Goal: Information Seeking & Learning: Learn about a topic

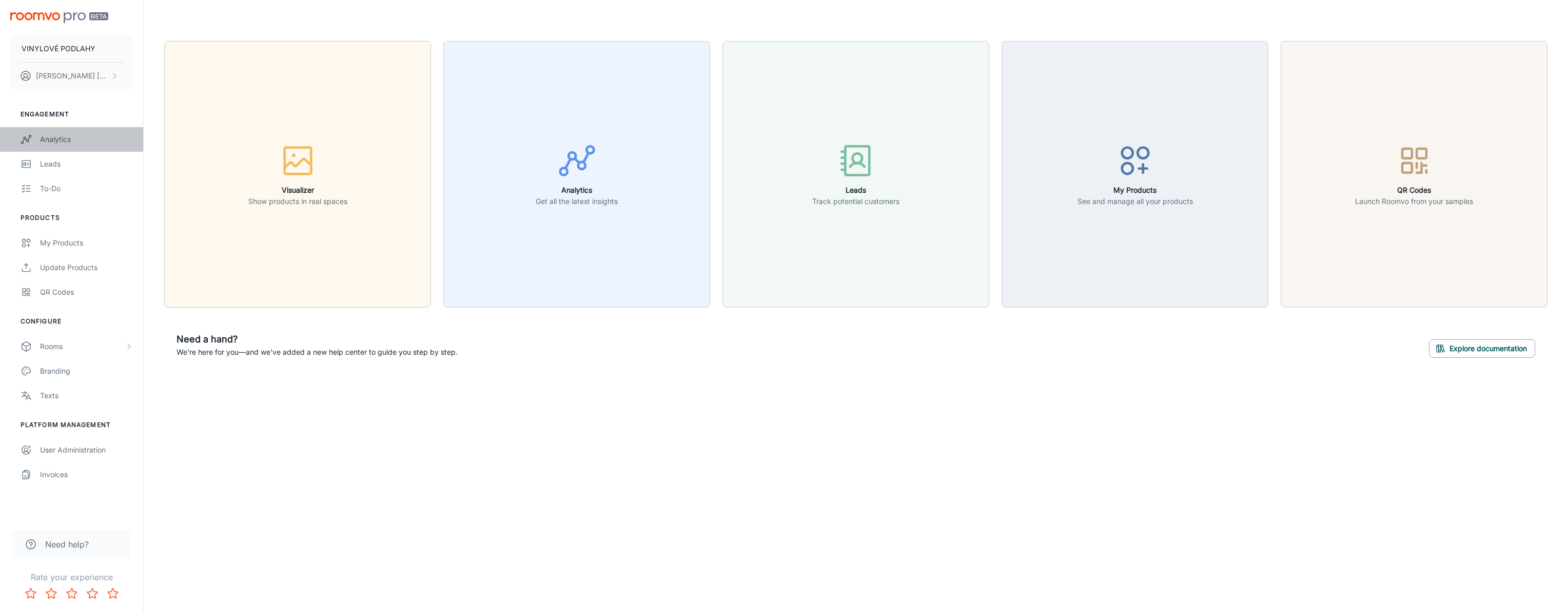
click at [45, 141] on div "Analytics" at bounding box center [86, 139] width 93 height 11
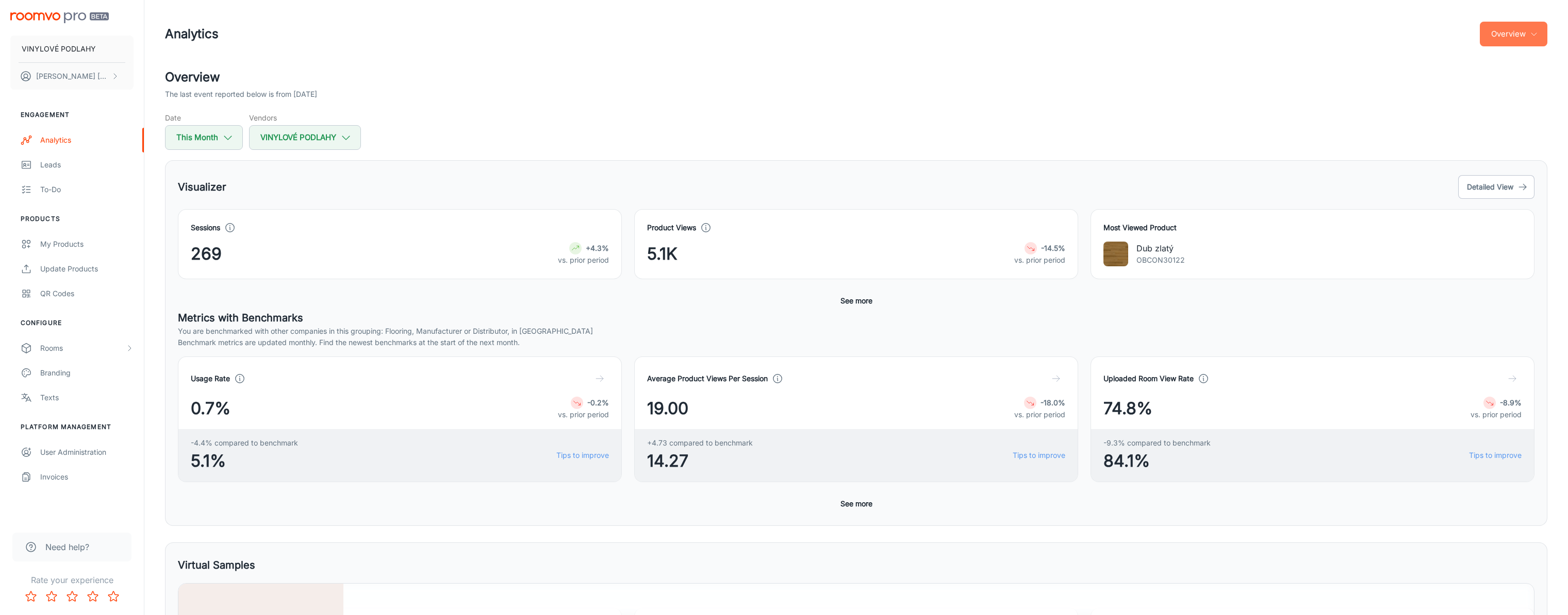
click at [1530, 32] on icon "button" at bounding box center [1533, 33] width 8 height 8
click at [1211, 133] on div at bounding box center [788, 307] width 1576 height 615
click at [460, 249] on div "269 +4.3% vs. prior period" at bounding box center [399, 254] width 418 height 25
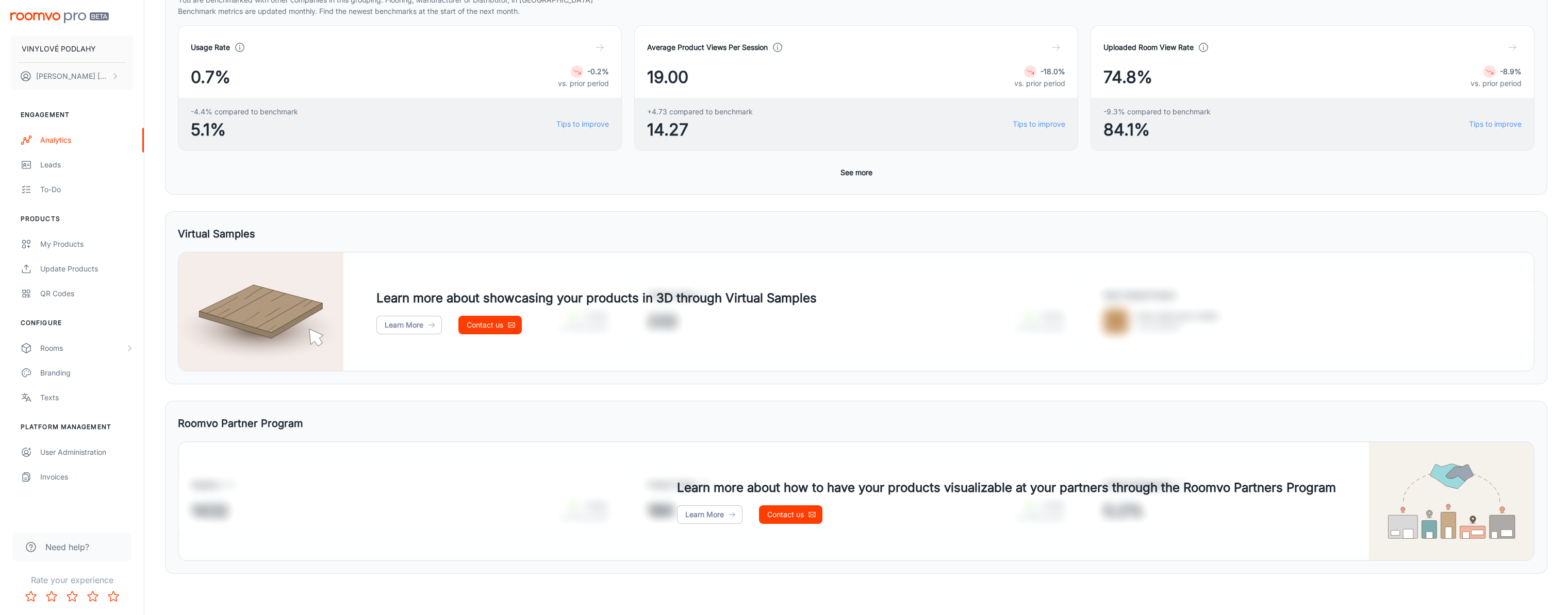
scroll to position [22, 0]
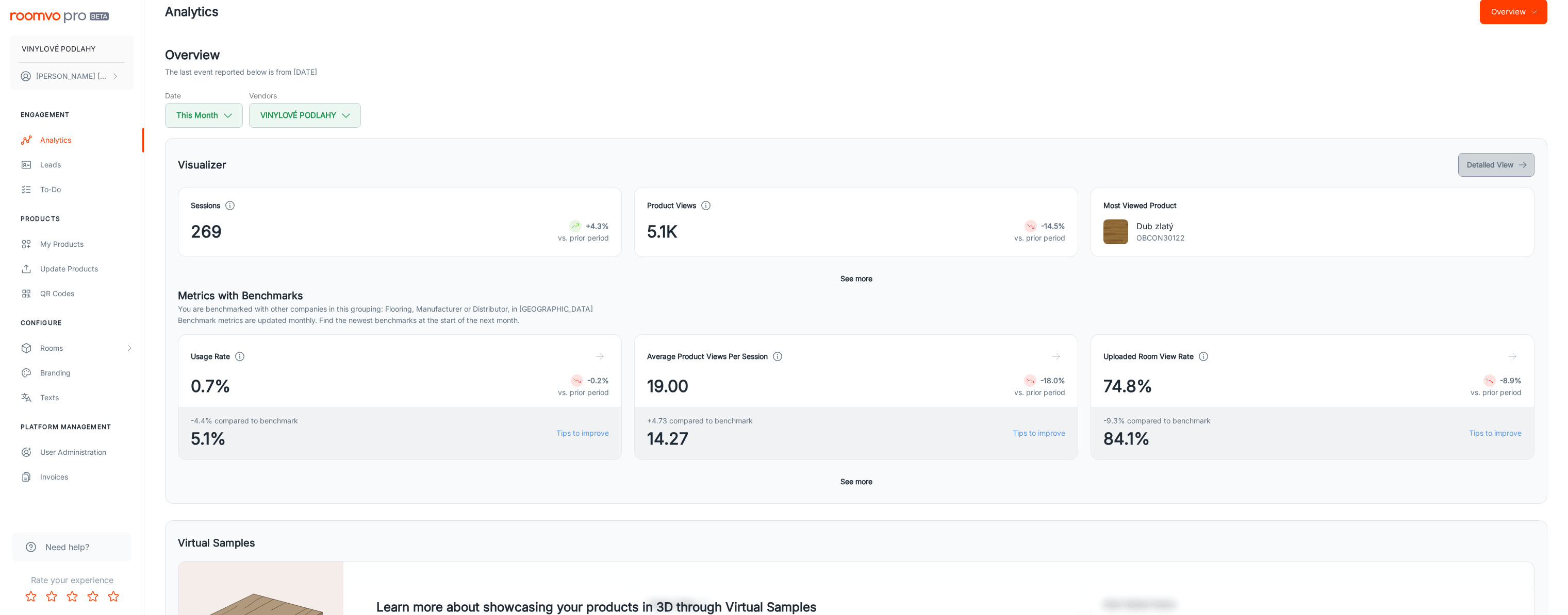
click at [1476, 168] on button "Detailed View" at bounding box center [1496, 165] width 77 height 23
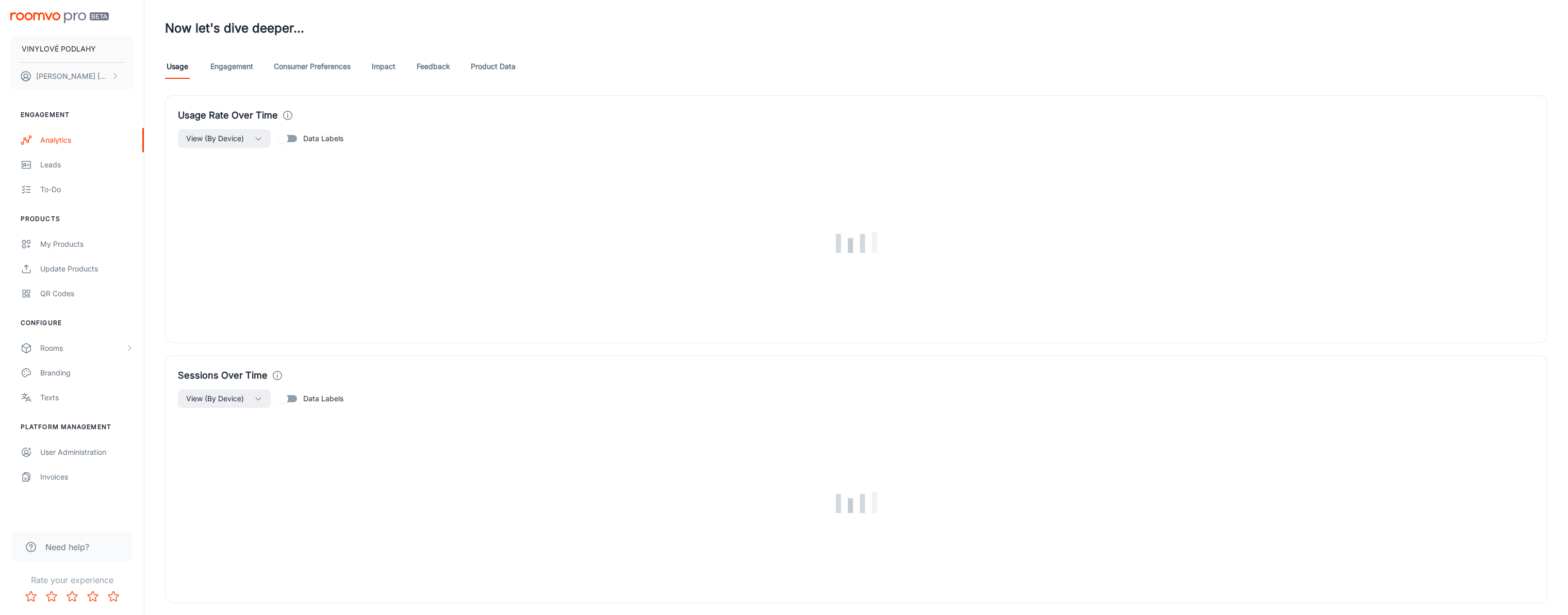
scroll to position [515, 0]
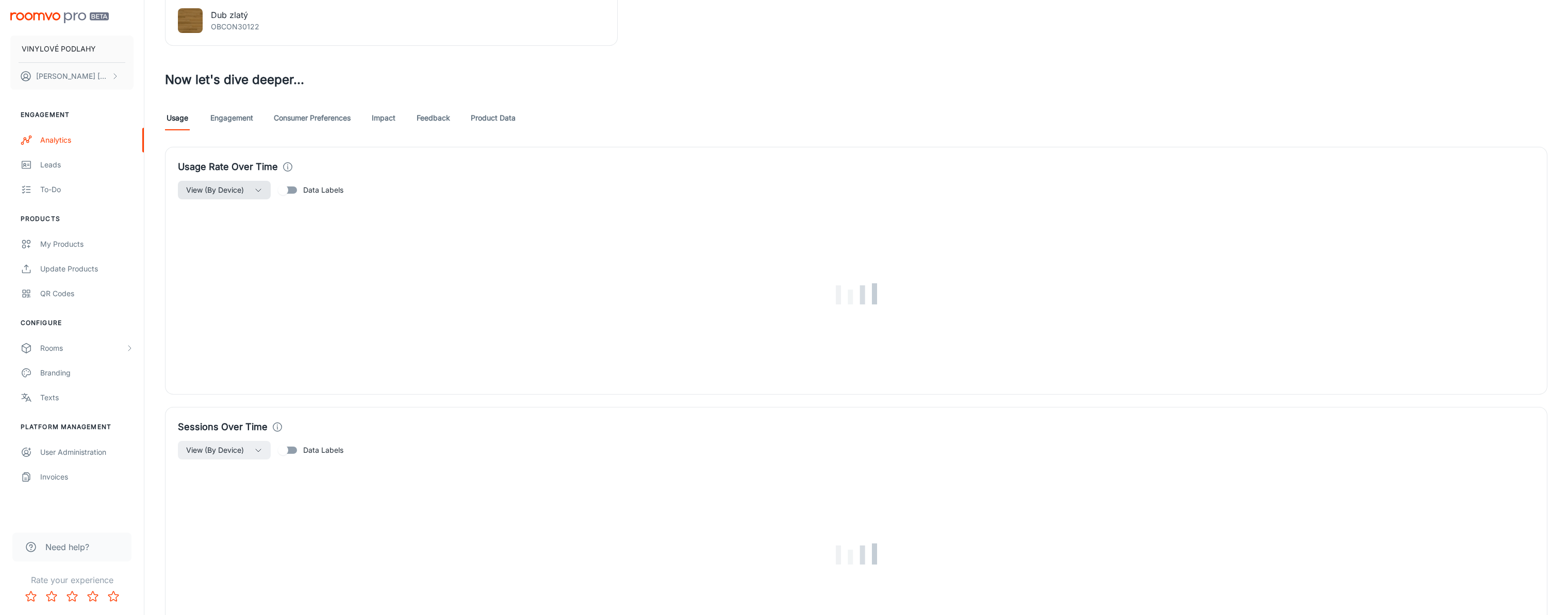
click at [246, 189] on button "View (By Device)" at bounding box center [224, 190] width 93 height 19
click at [246, 189] on div at bounding box center [788, 307] width 1576 height 615
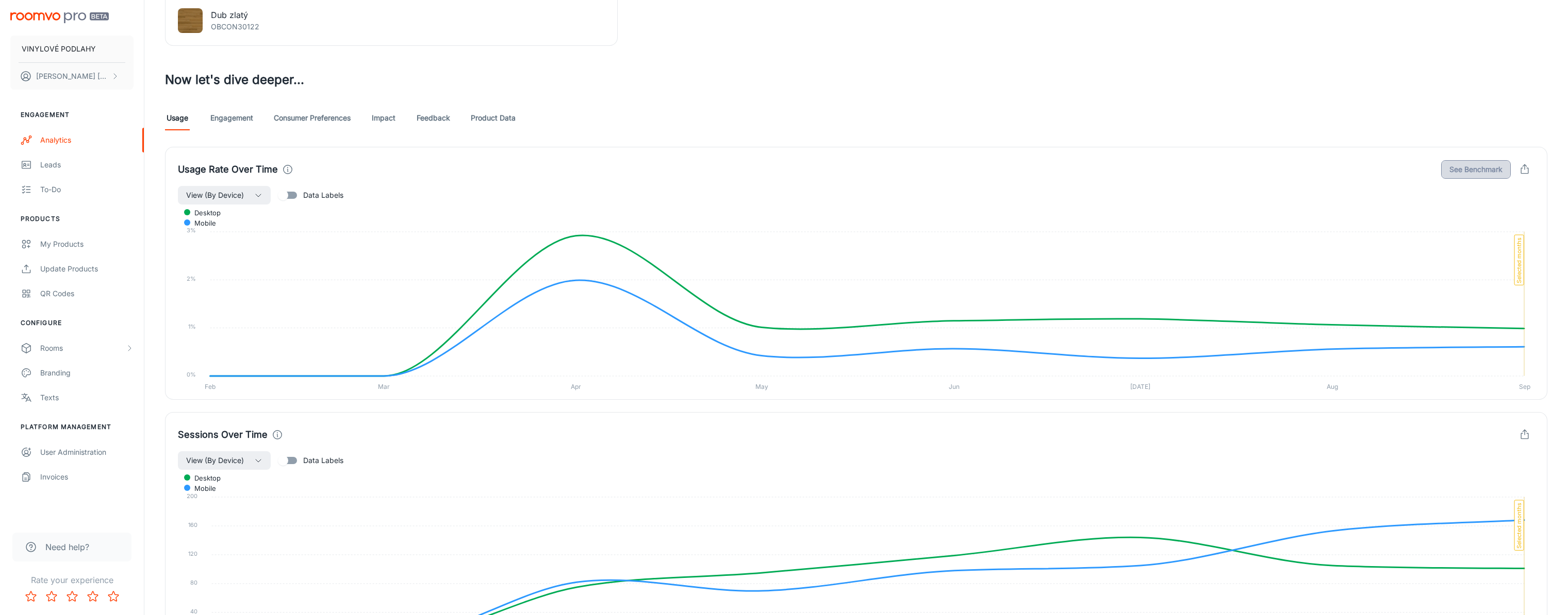
click at [1491, 171] on button "See Benchmark" at bounding box center [1476, 170] width 70 height 19
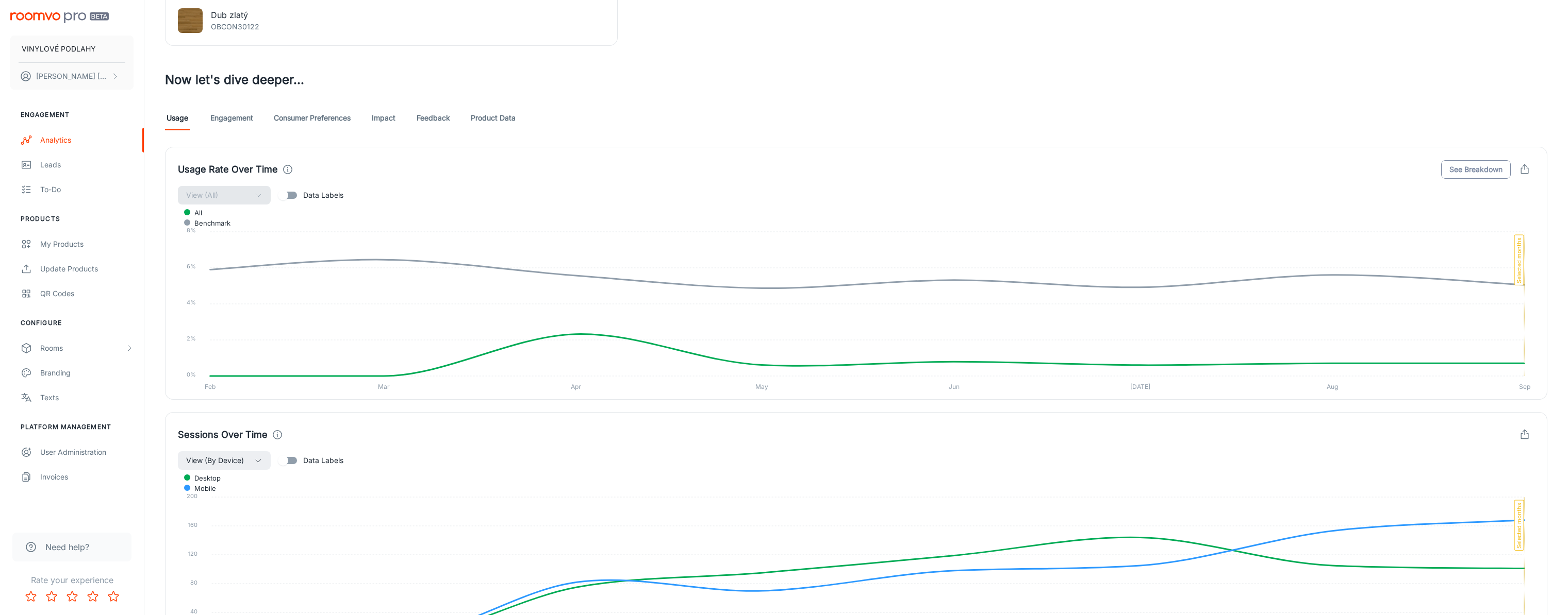
click at [1488, 173] on button "See Breakdown" at bounding box center [1476, 170] width 70 height 19
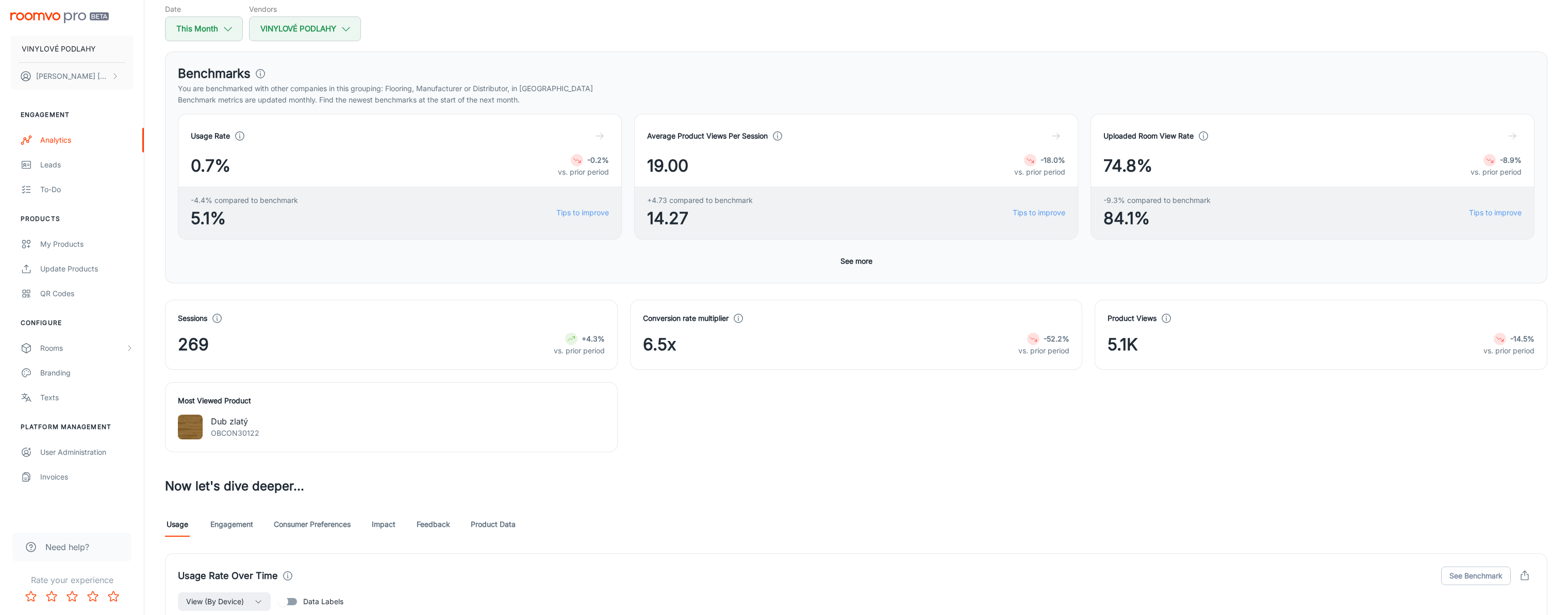
scroll to position [52, 0]
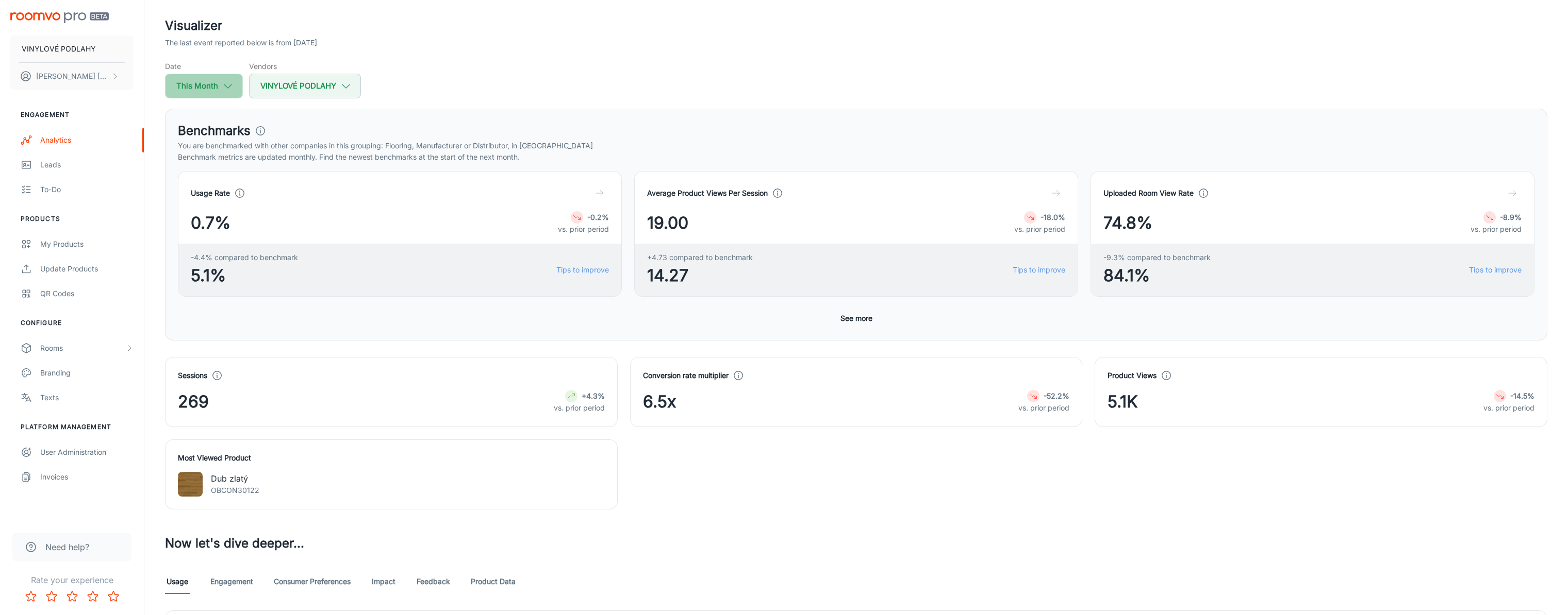
click at [232, 86] on icon "button" at bounding box center [228, 86] width 11 height 11
select select "8"
select select "2025"
select select "8"
select select "2025"
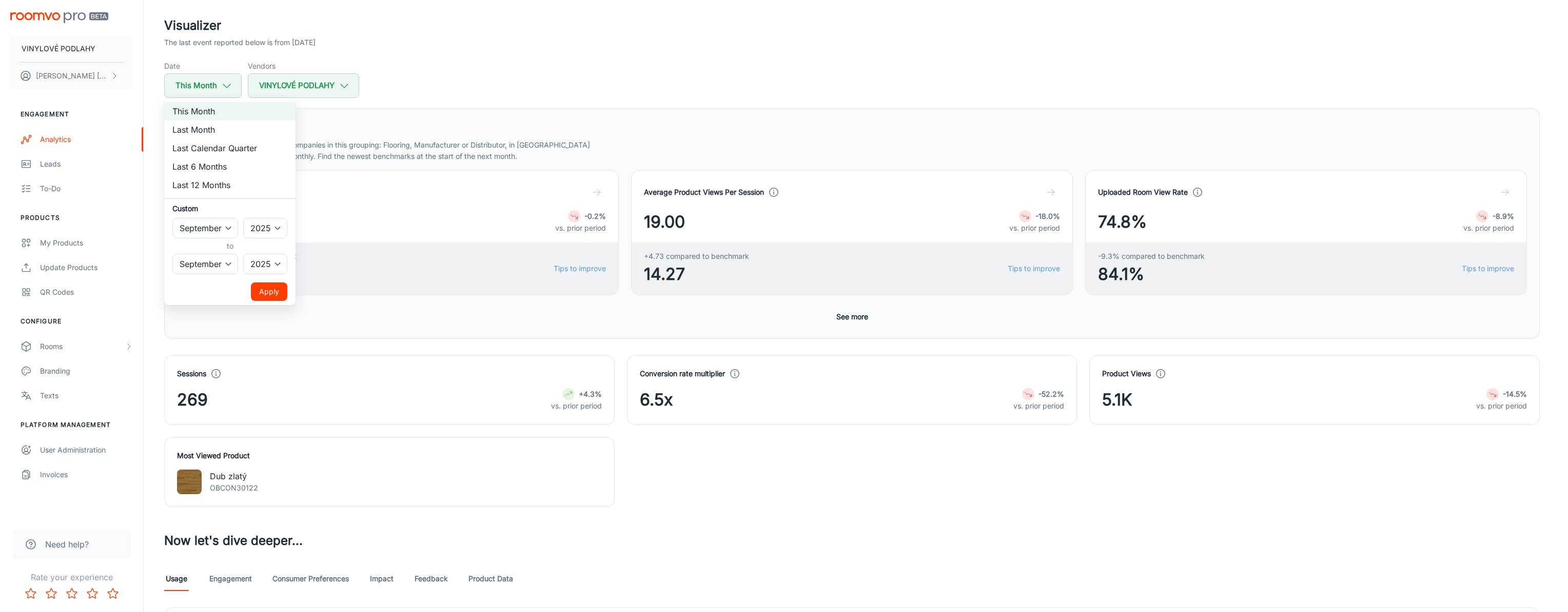
click at [248, 163] on li "Last 6 Months" at bounding box center [230, 166] width 131 height 18
select select "2"
select select "7"
click at [260, 293] on button "Apply" at bounding box center [268, 292] width 36 height 18
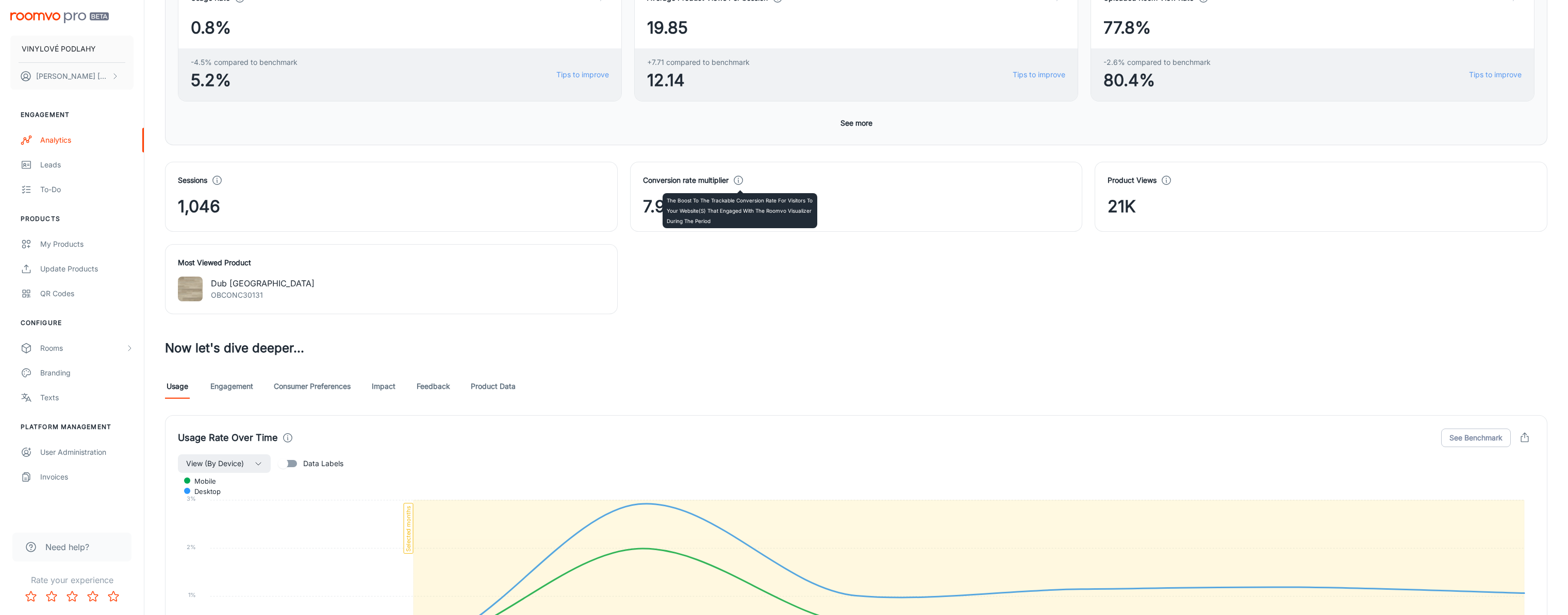
scroll to position [309, 0]
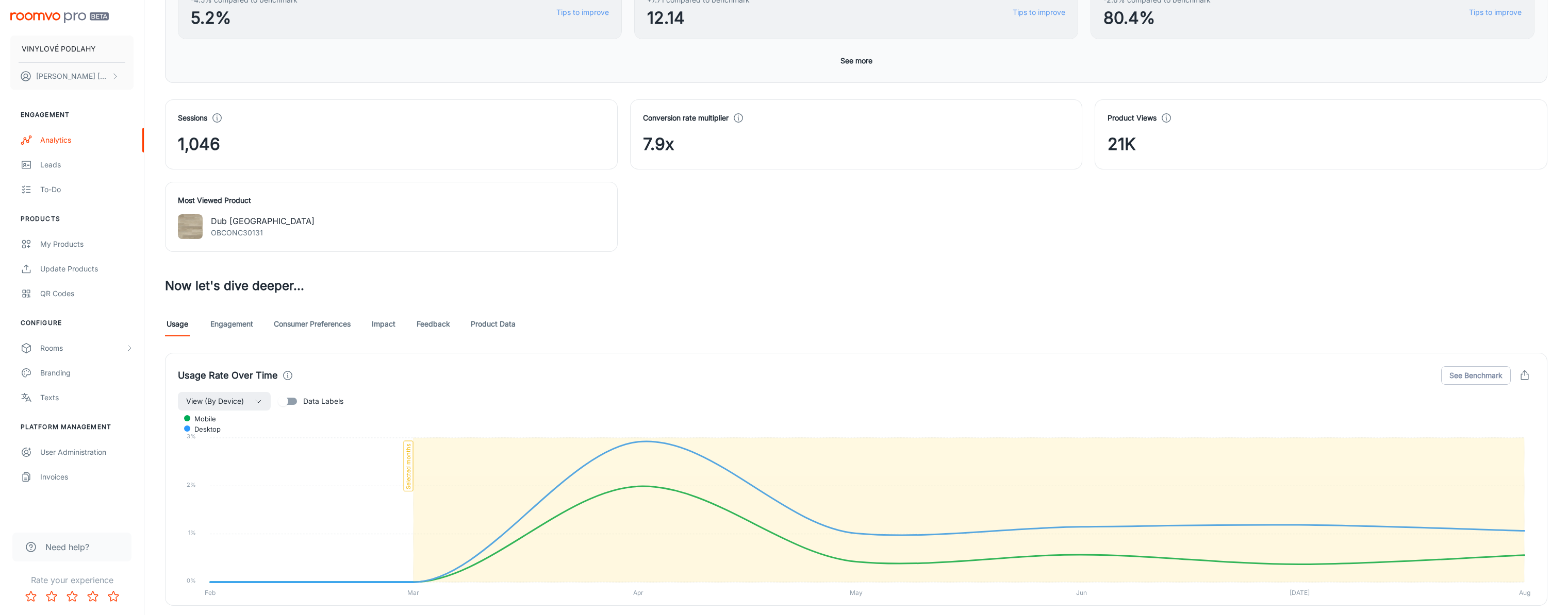
click at [383, 321] on link "Impact" at bounding box center [383, 324] width 25 height 25
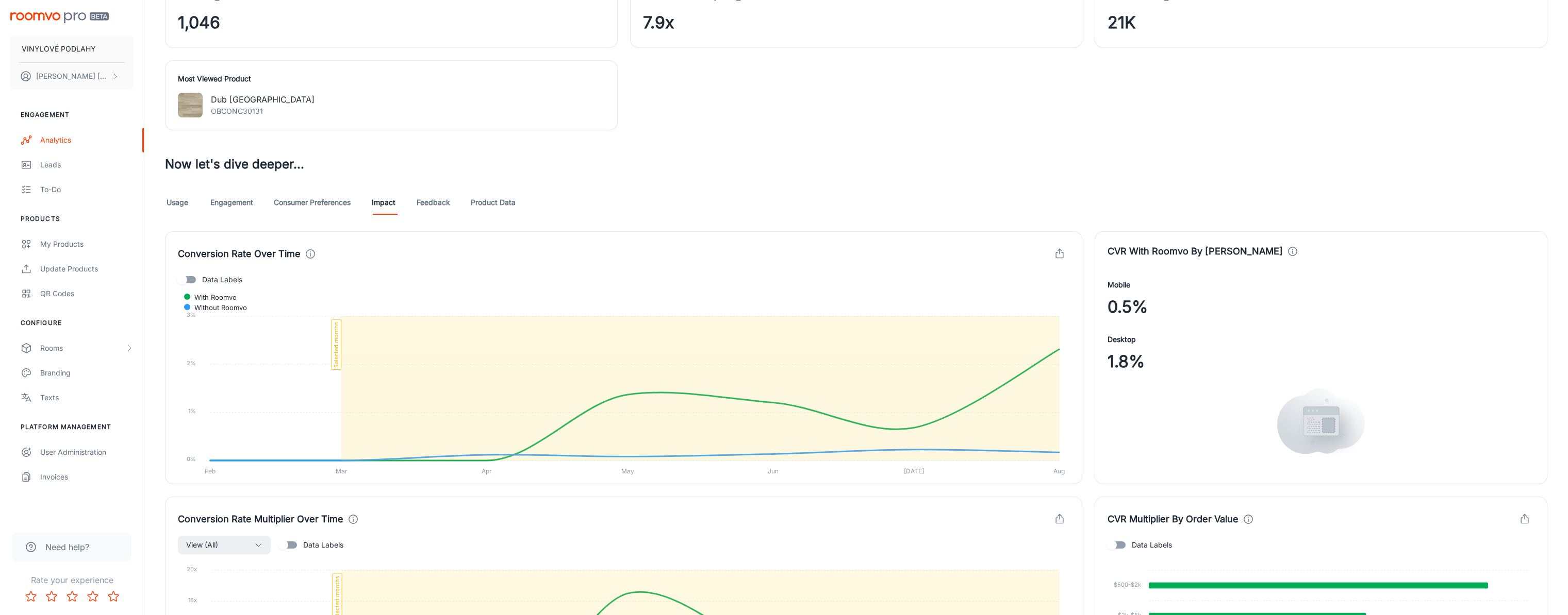
scroll to position [412, 0]
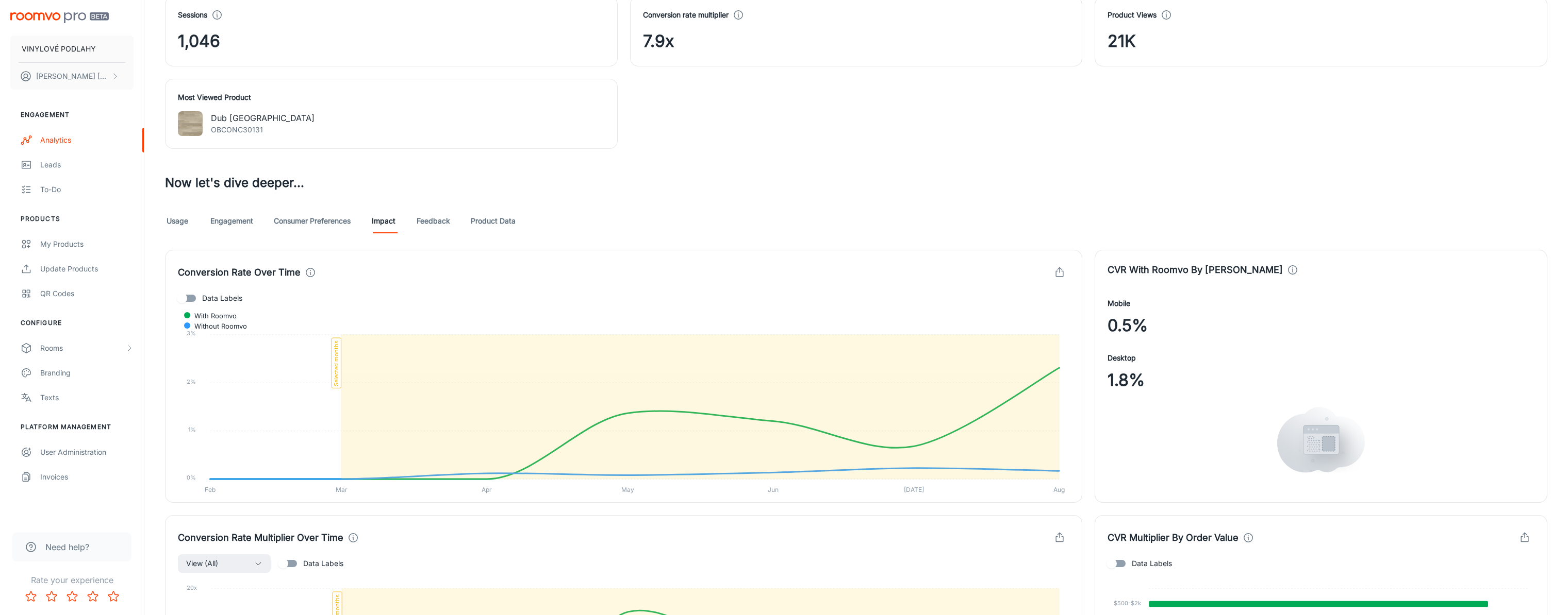
click at [310, 217] on link "Consumer Preferences" at bounding box center [312, 221] width 77 height 25
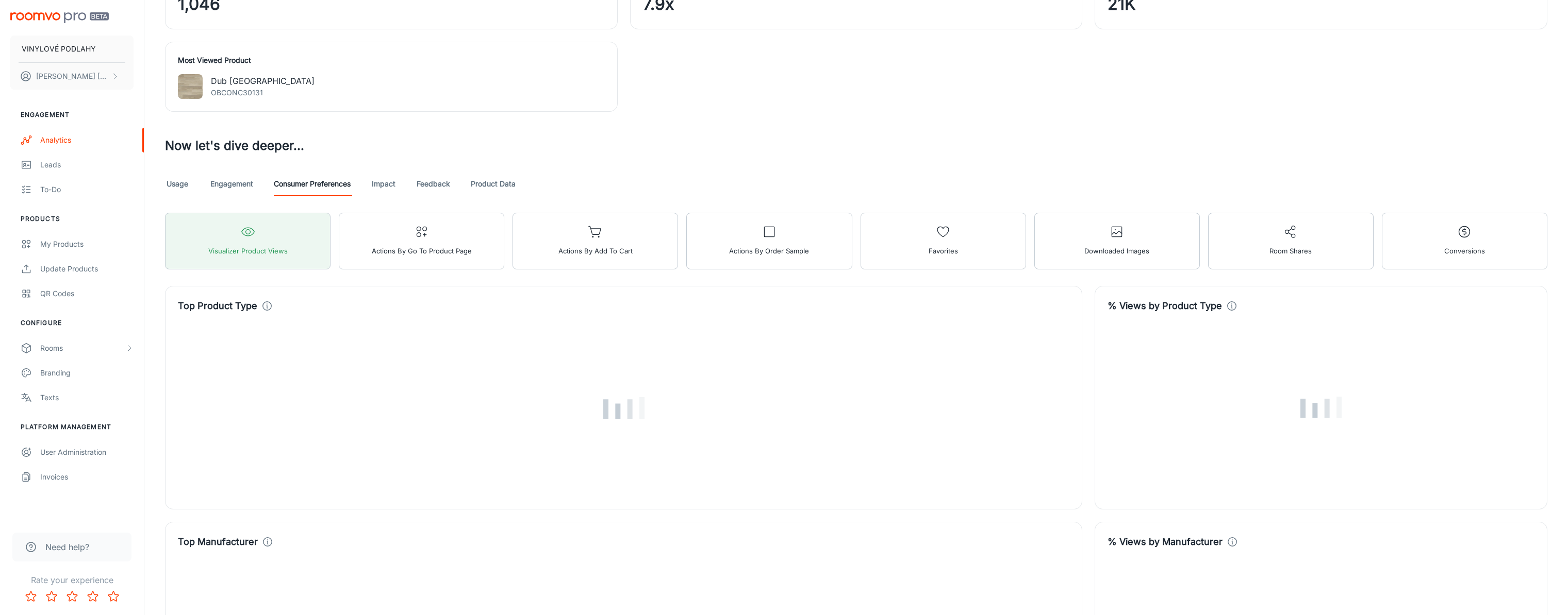
scroll to position [464, 0]
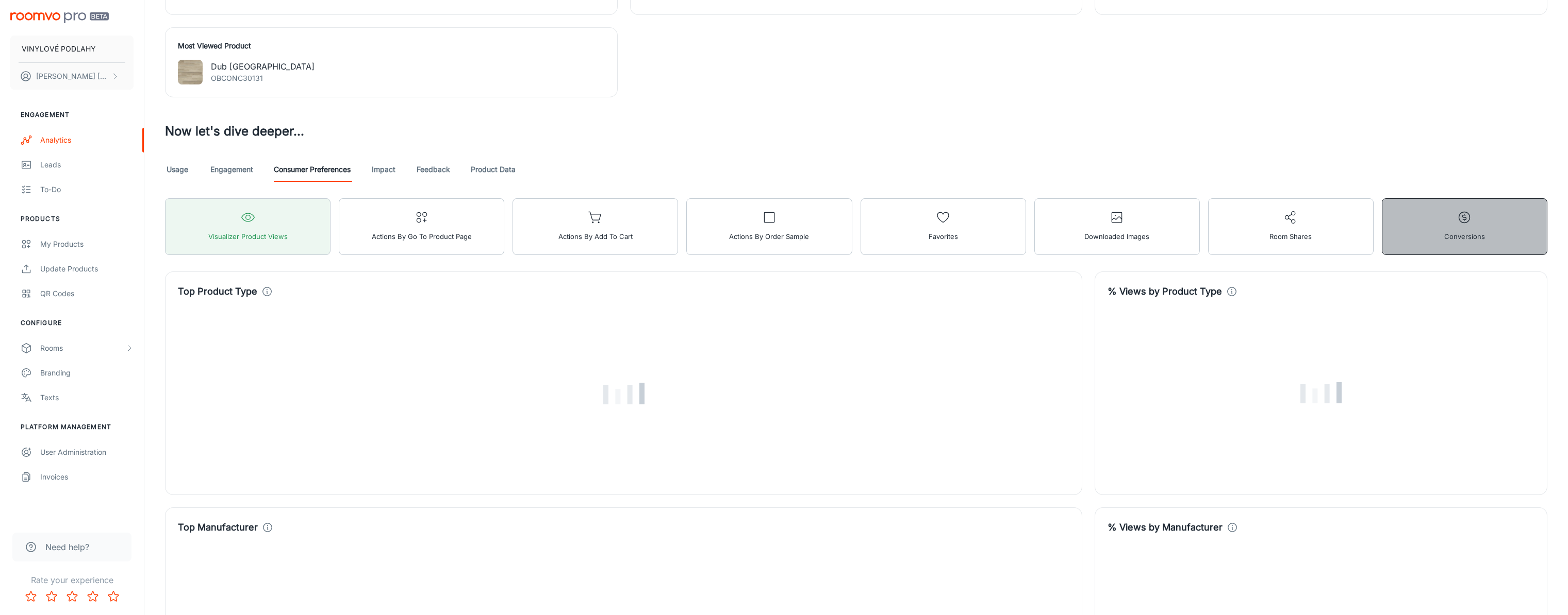
click at [1441, 220] on button "Conversions" at bounding box center [1465, 227] width 165 height 57
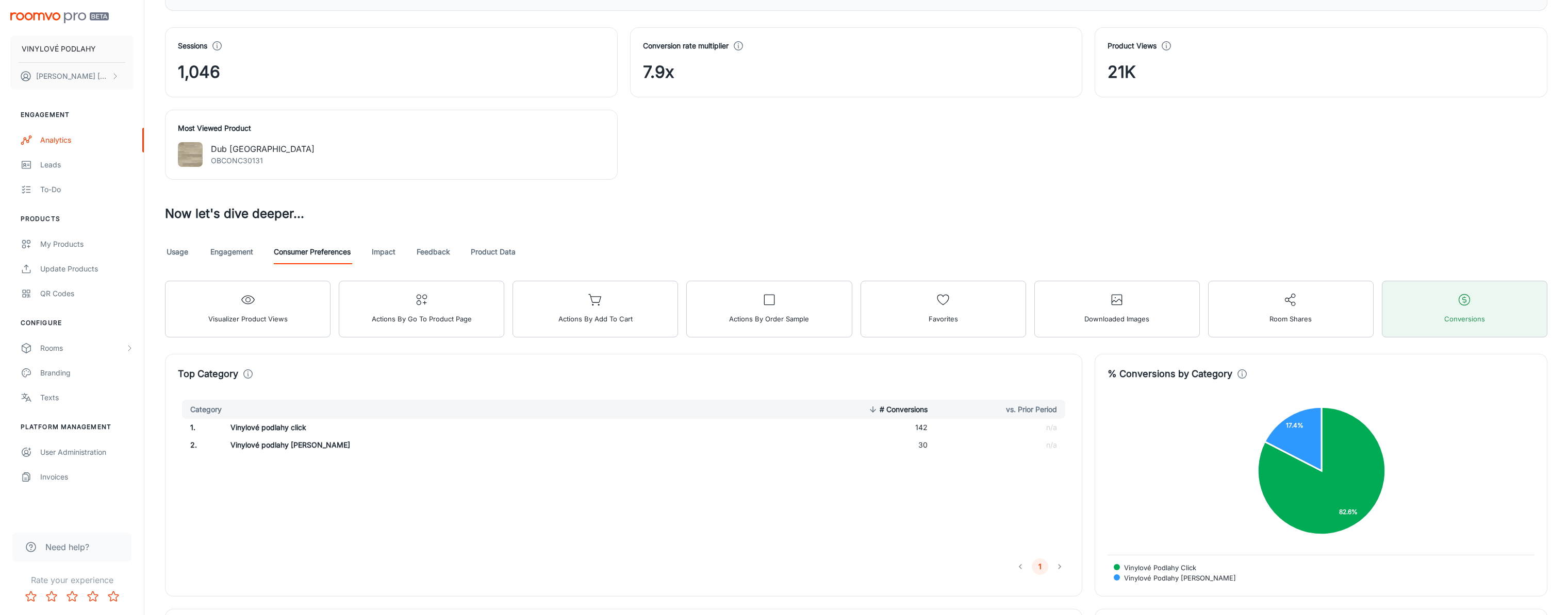
scroll to position [264, 0]
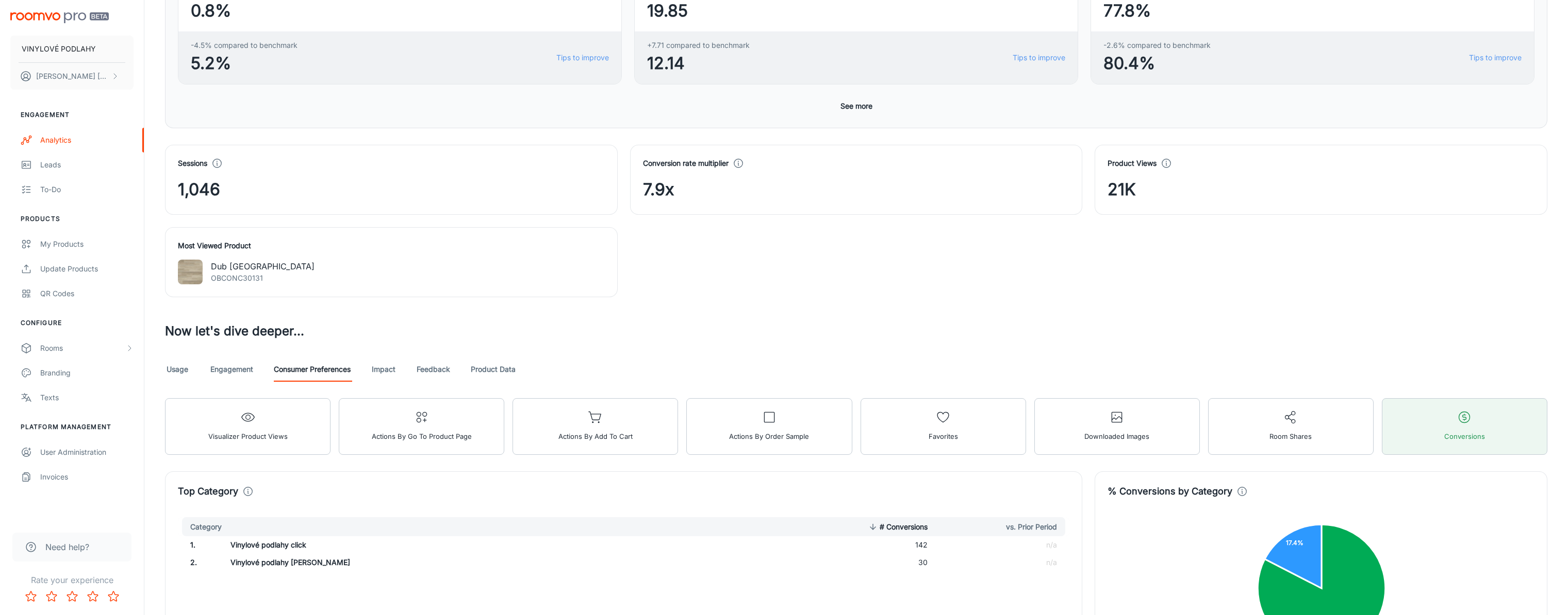
click at [227, 373] on link "Engagement" at bounding box center [231, 369] width 43 height 25
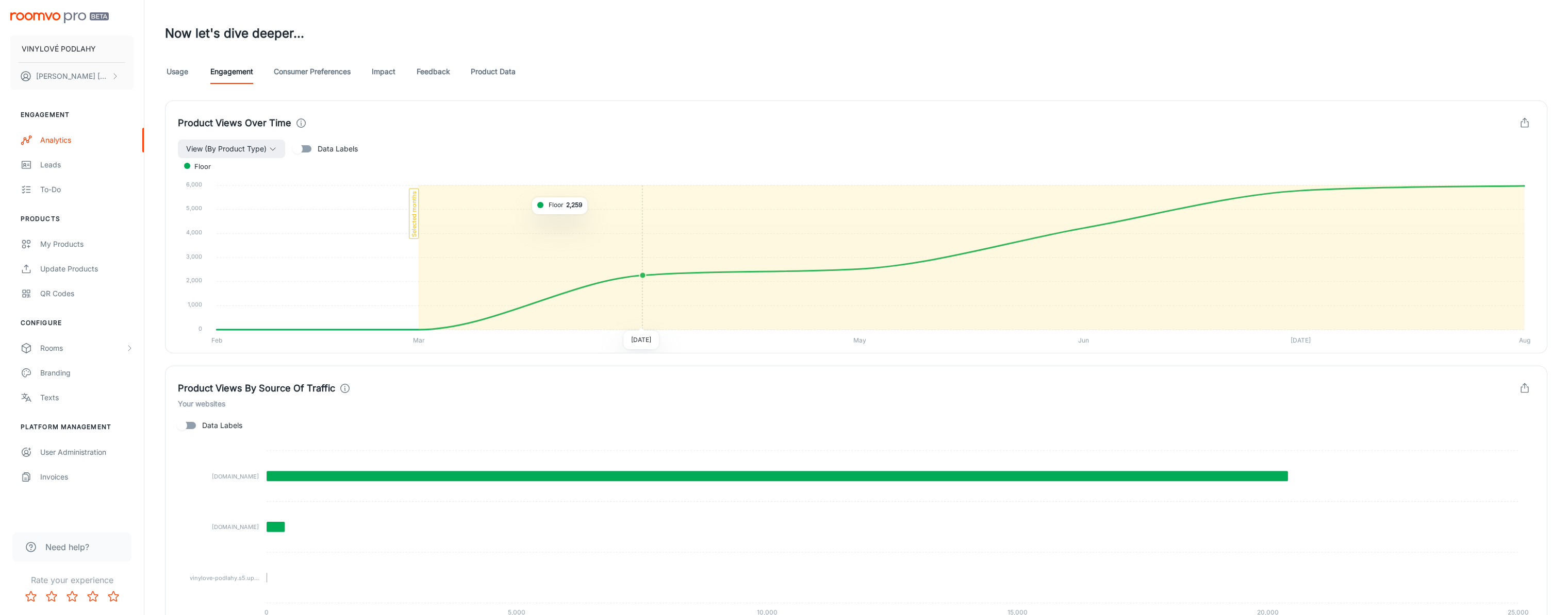
scroll to position [567, 0]
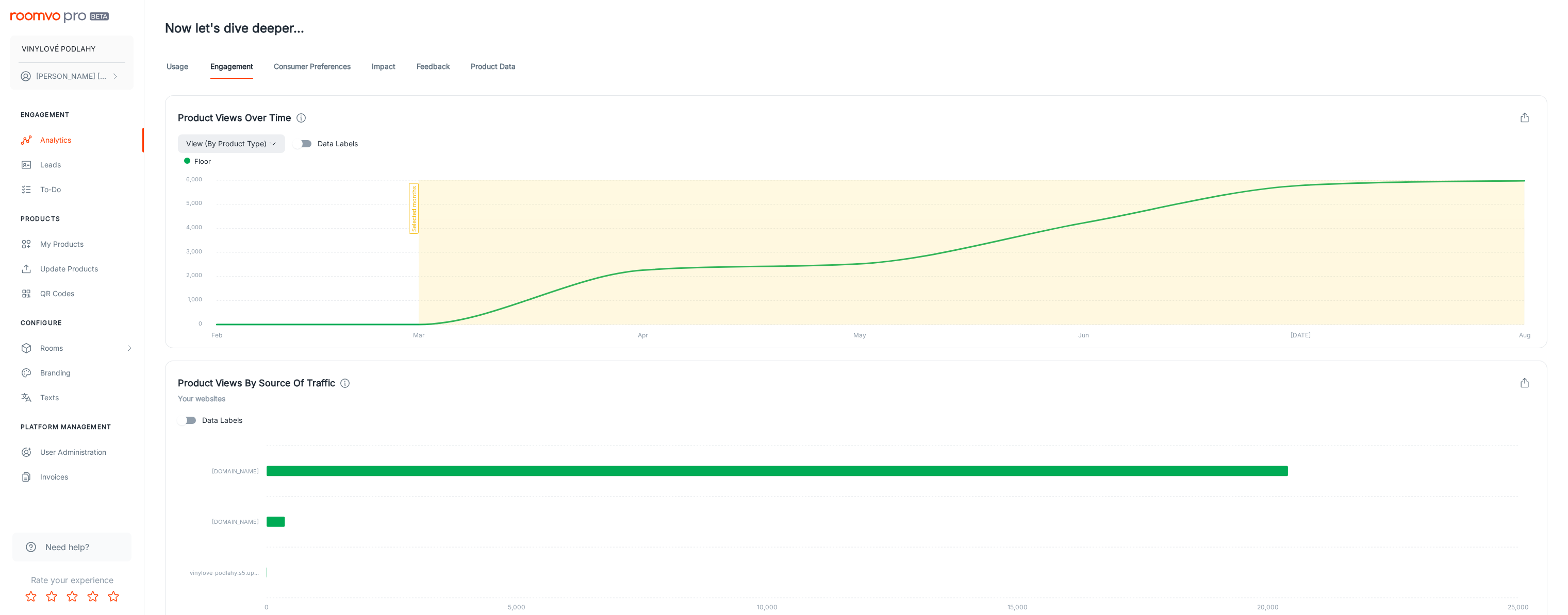
drag, startPoint x: 504, startPoint y: 20, endPoint x: 514, endPoint y: 18, distance: 10.2
click at [504, 20] on h3 "Now let's dive deeper..." at bounding box center [856, 28] width 1382 height 19
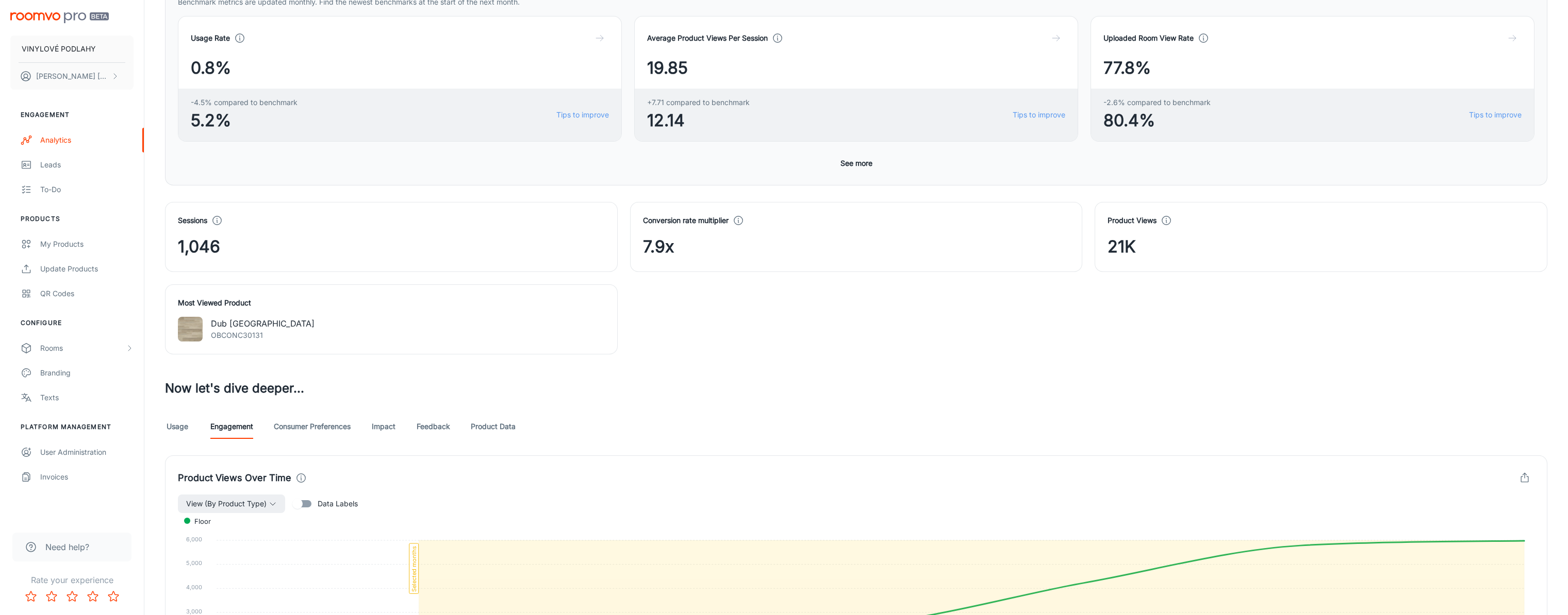
scroll to position [206, 0]
click at [385, 431] on link "Impact" at bounding box center [383, 427] width 25 height 25
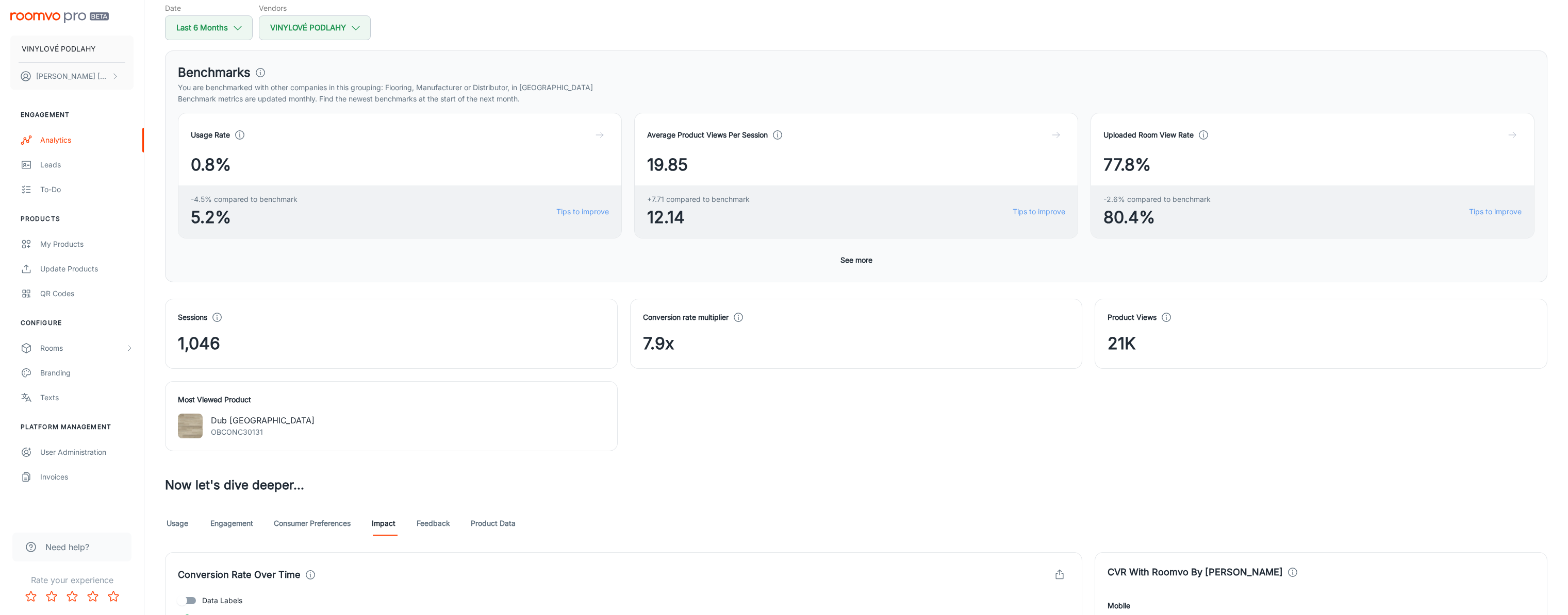
scroll to position [103, 0]
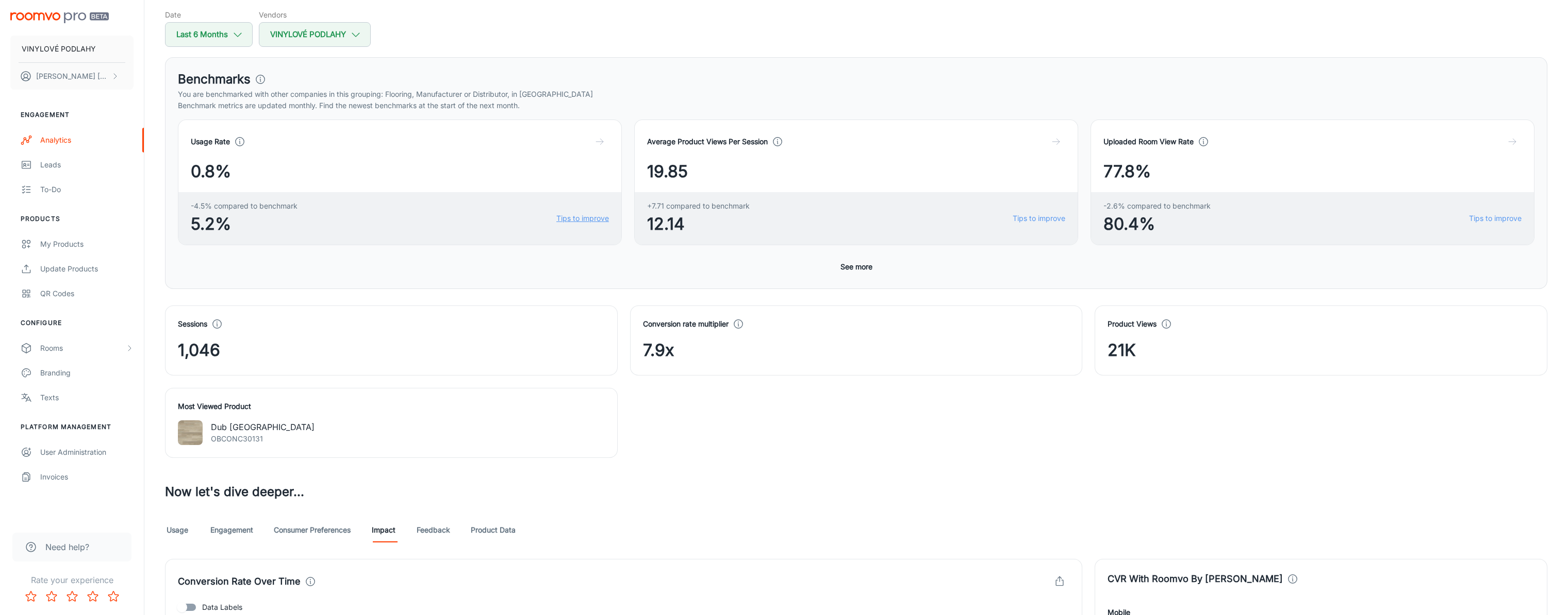
click at [573, 217] on link "Tips to improve" at bounding box center [582, 218] width 52 height 11
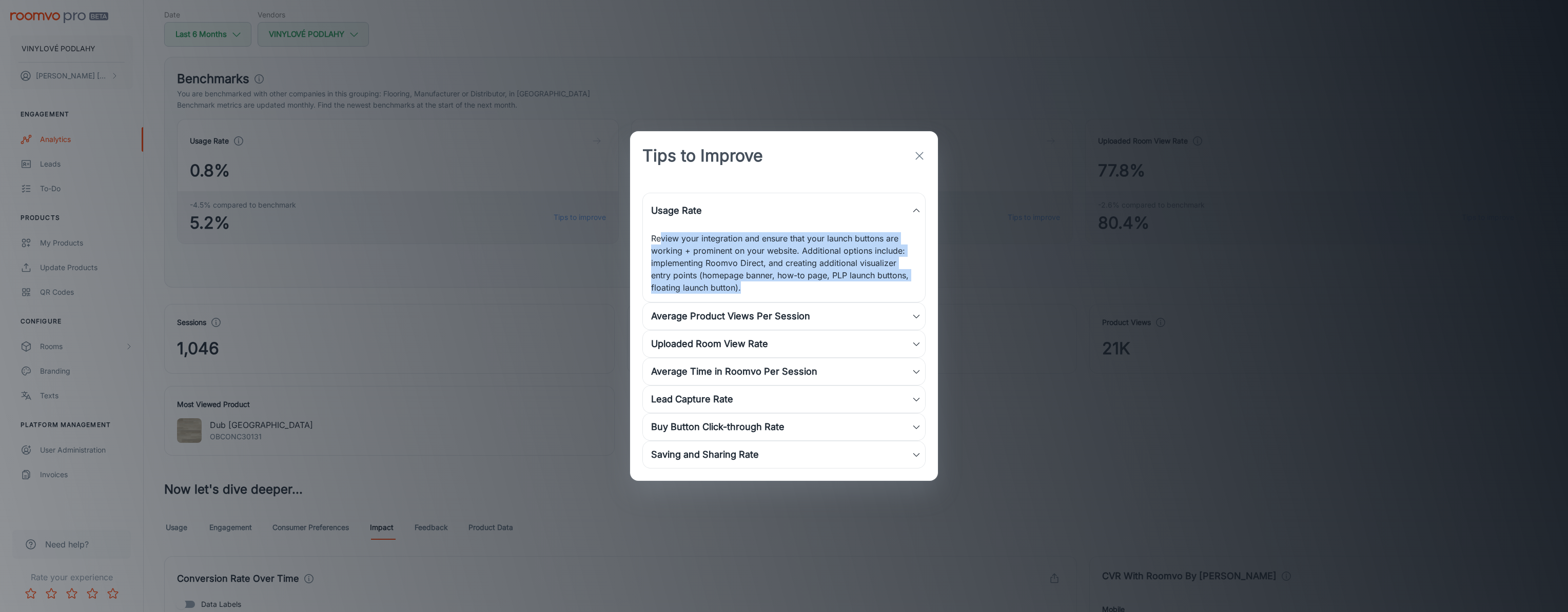
drag, startPoint x: 771, startPoint y: 294, endPoint x: 661, endPoint y: 240, distance: 122.5
click at [661, 240] on div "Review your integration and ensure that your launch buttons are working + promi…" at bounding box center [784, 265] width 282 height 74
click at [752, 289] on p "Review your integration and ensure that your launch buttons are working + promi…" at bounding box center [784, 263] width 266 height 61
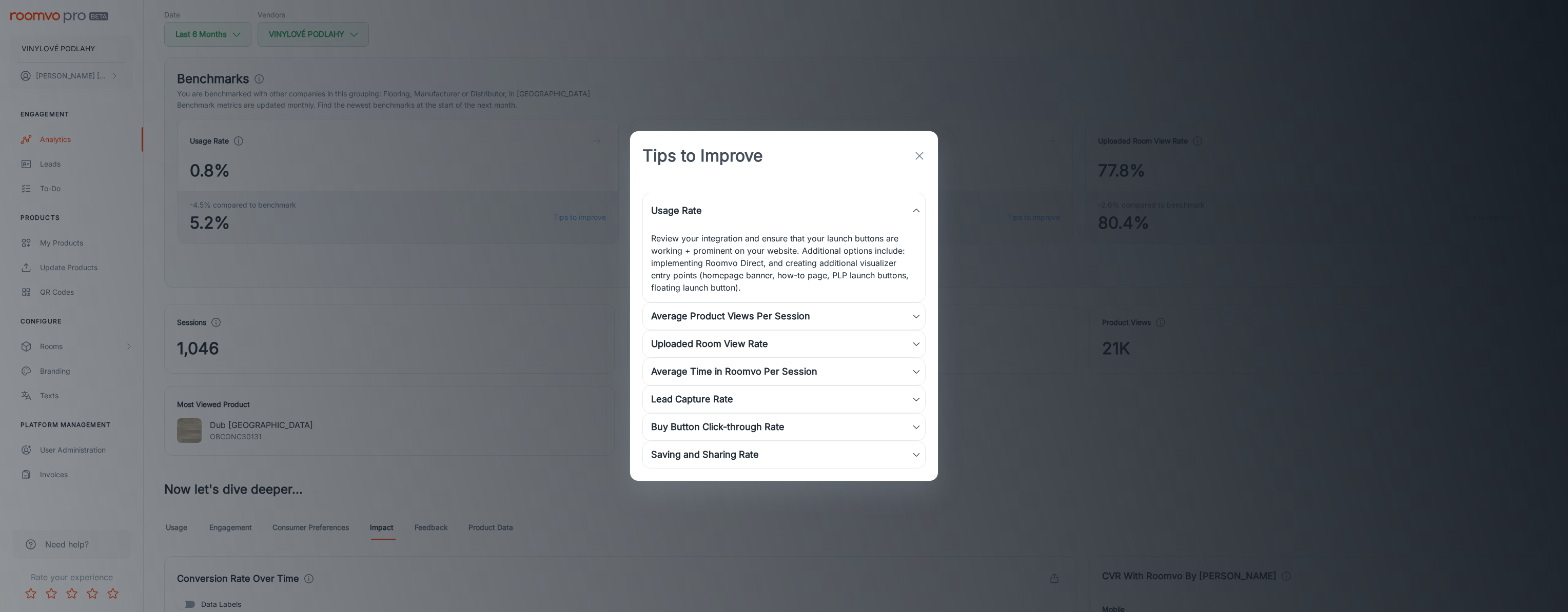
click at [923, 158] on icon "button" at bounding box center [919, 156] width 12 height 12
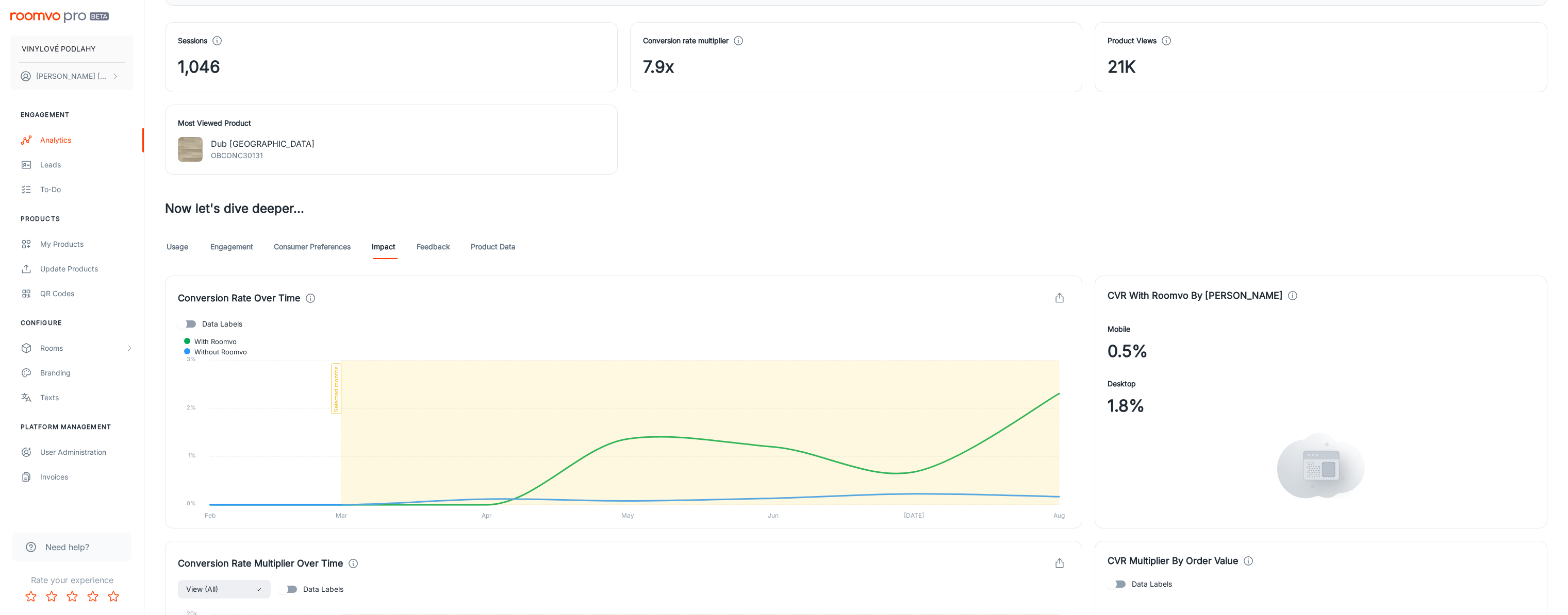
scroll to position [412, 0]
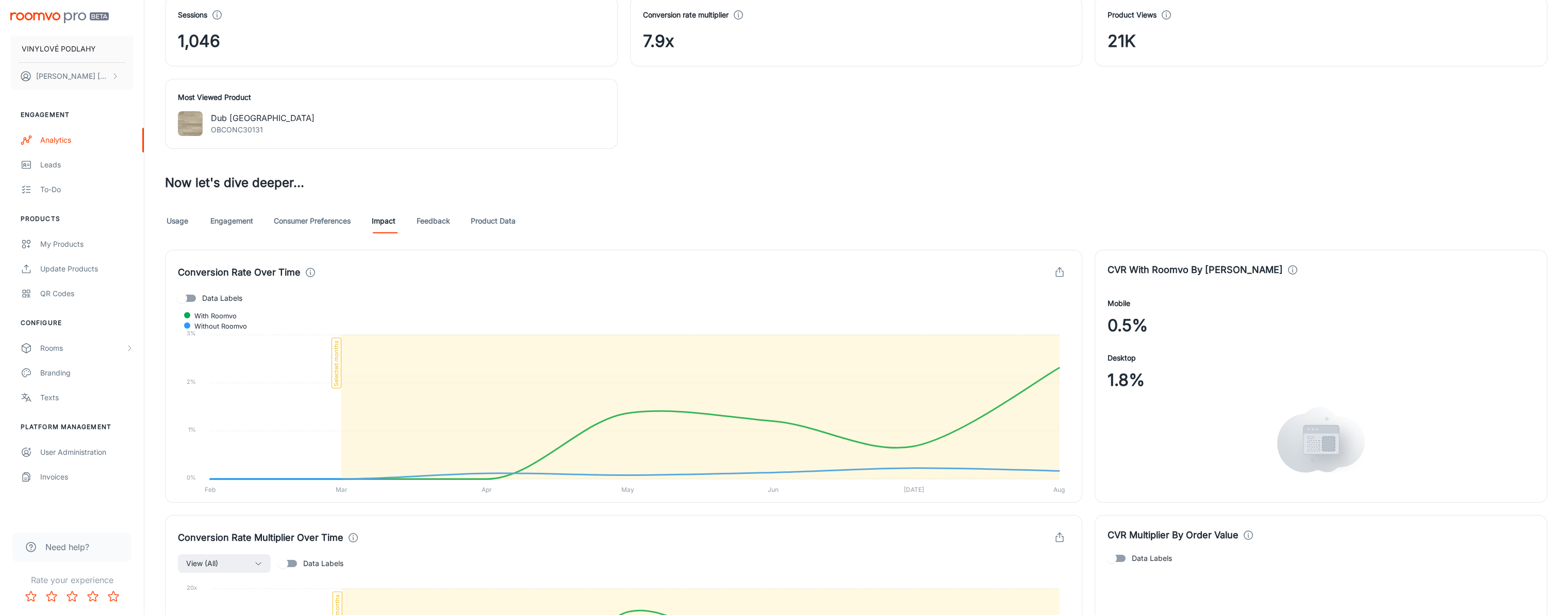
click at [188, 221] on link "Usage" at bounding box center [177, 221] width 25 height 25
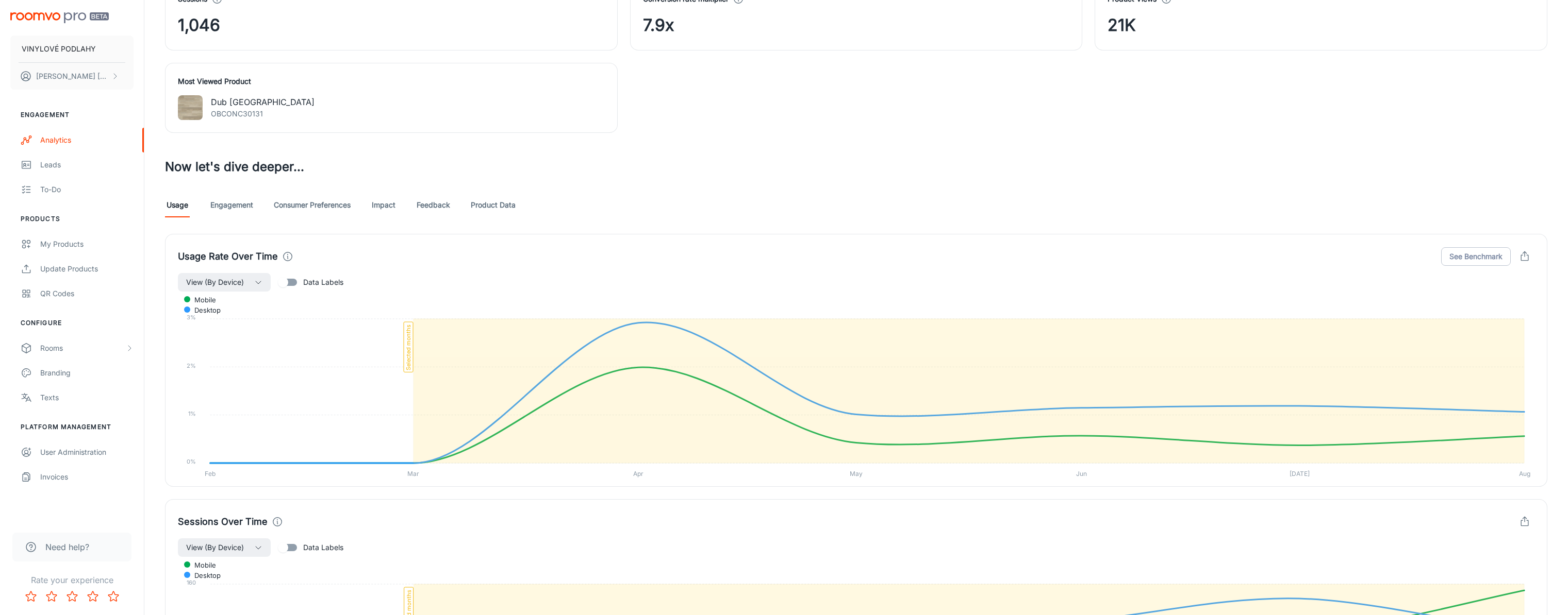
scroll to position [419, 0]
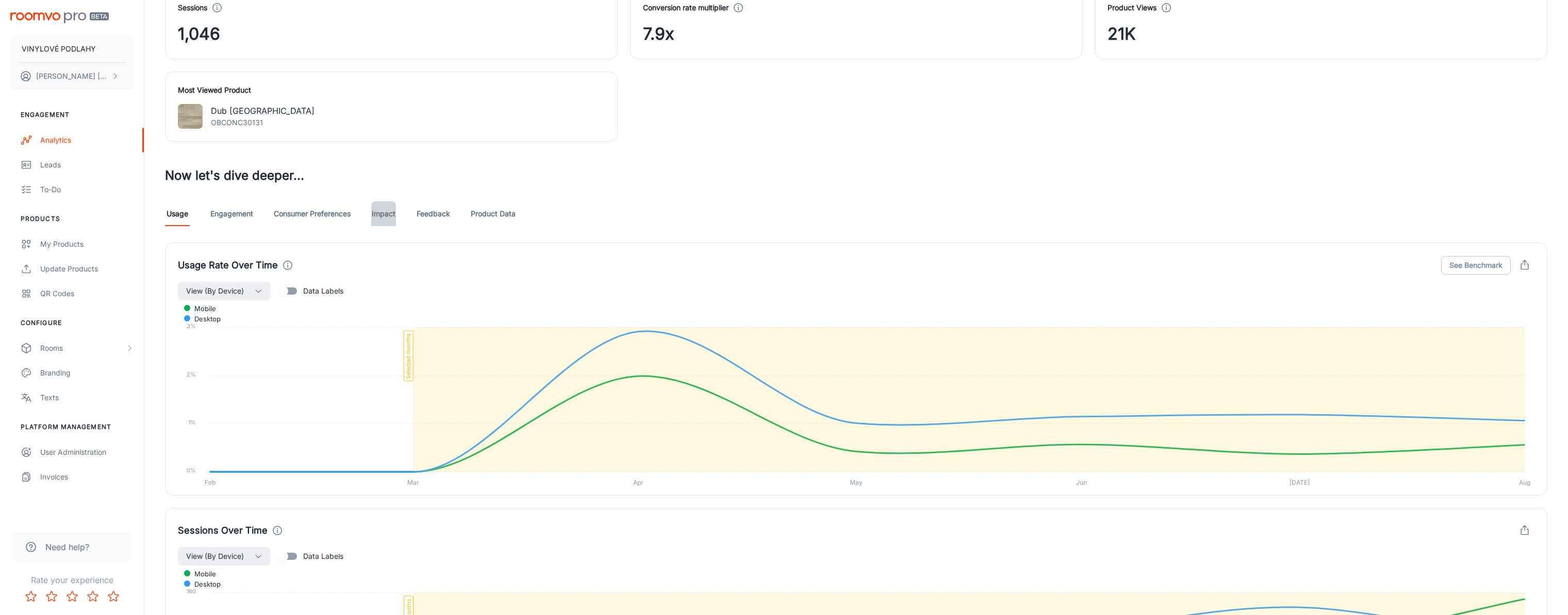
click at [386, 215] on link "Impact" at bounding box center [383, 214] width 25 height 25
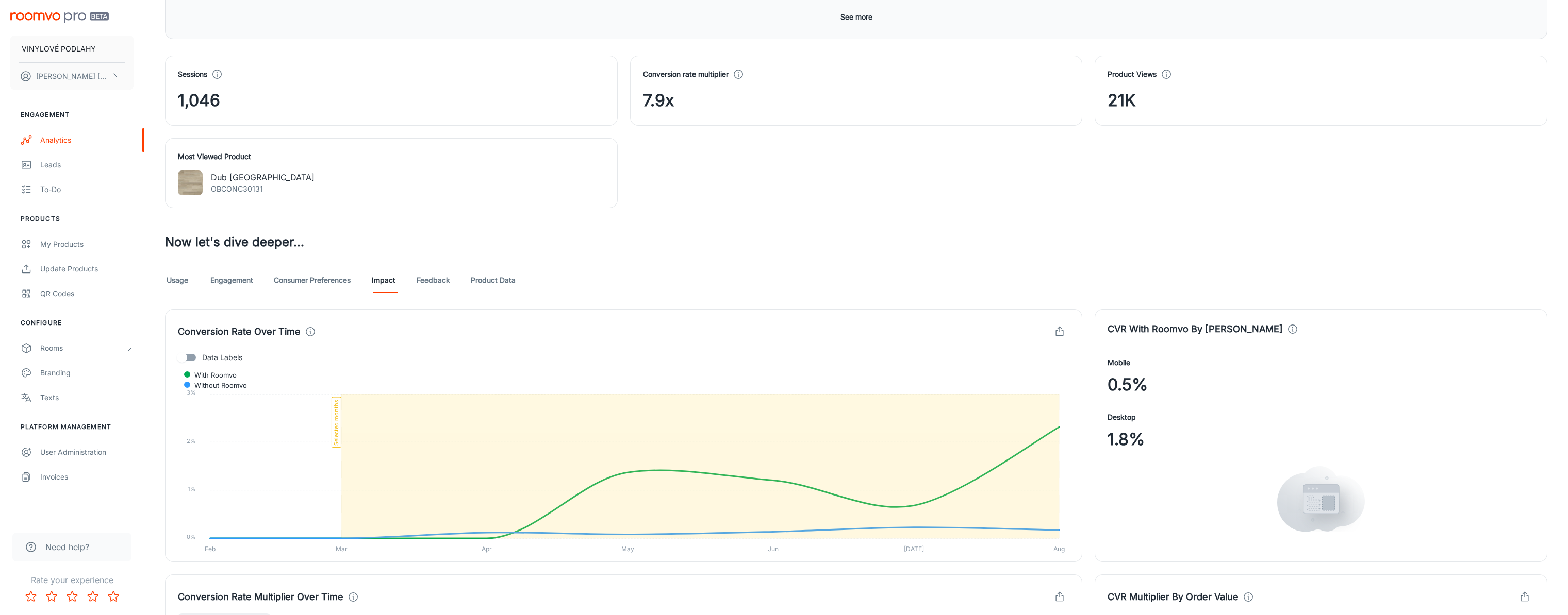
scroll to position [302, 0]
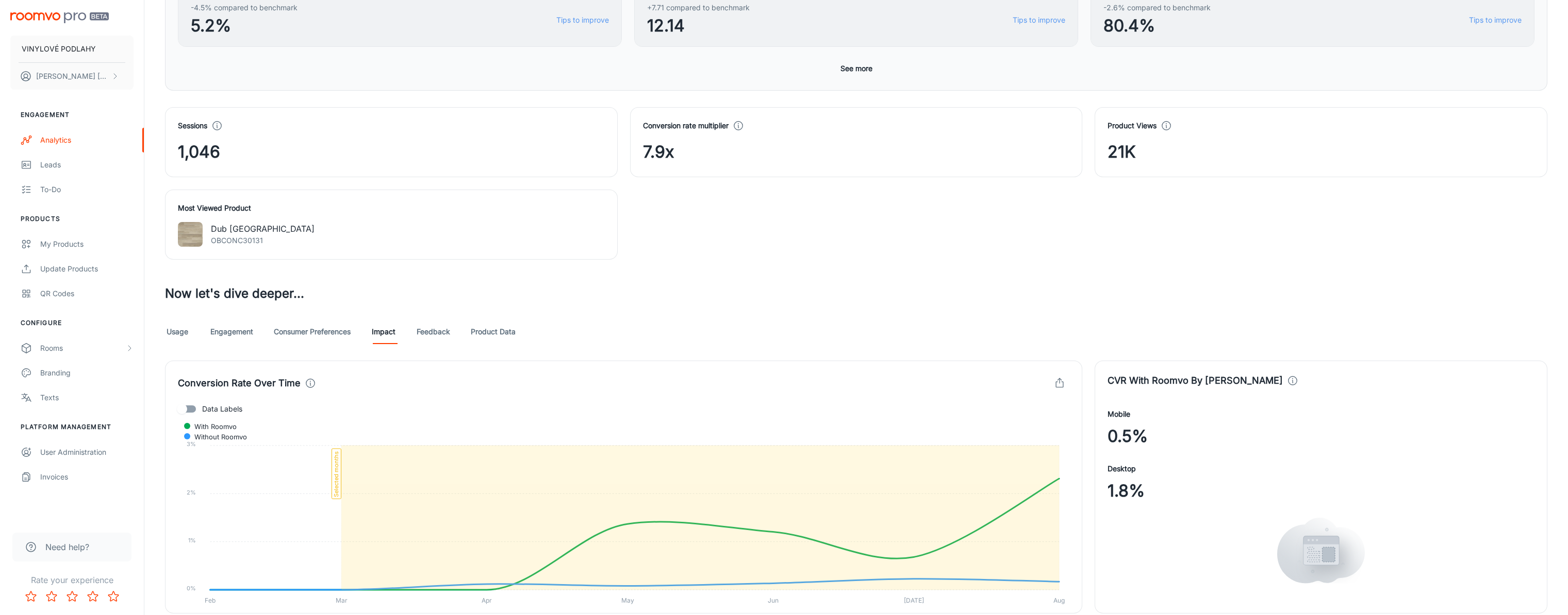
click at [265, 339] on div "Usage Engagement Consumer Preferences Impact Feedback Product Data" at bounding box center [856, 332] width 1382 height 25
click at [230, 329] on link "Engagement" at bounding box center [231, 332] width 43 height 25
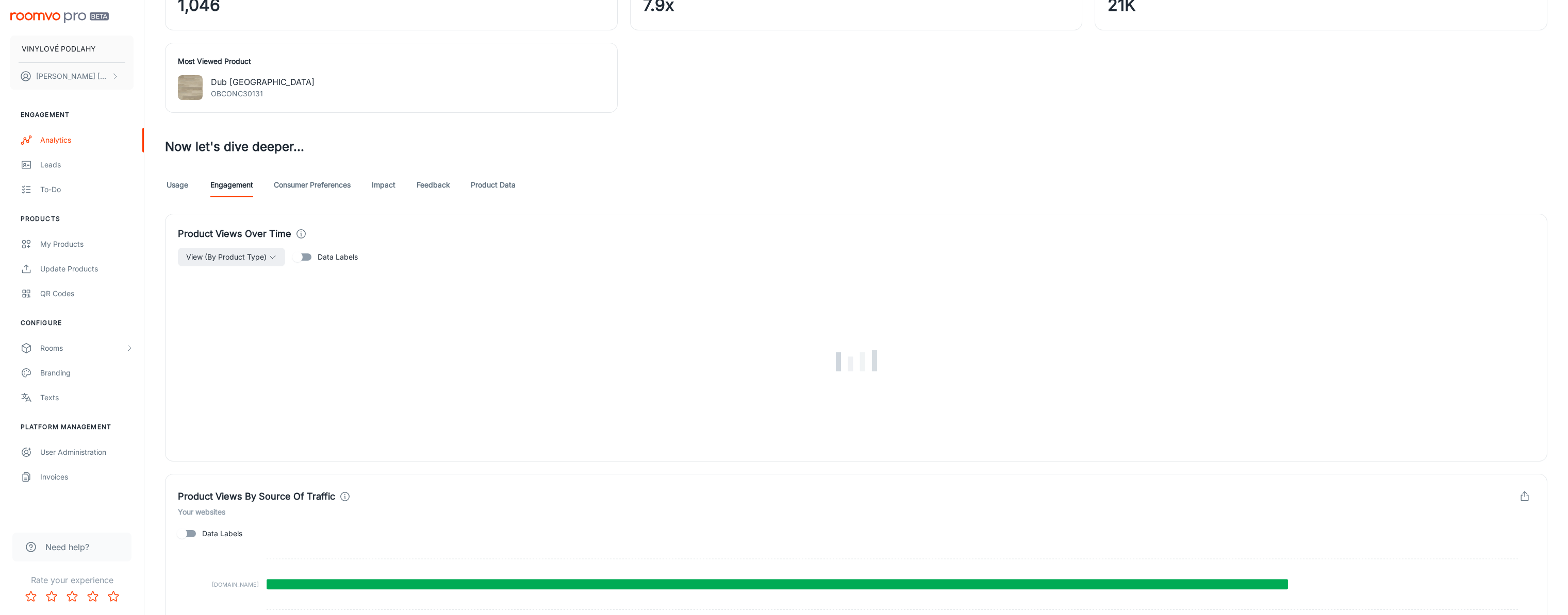
scroll to position [567, 0]
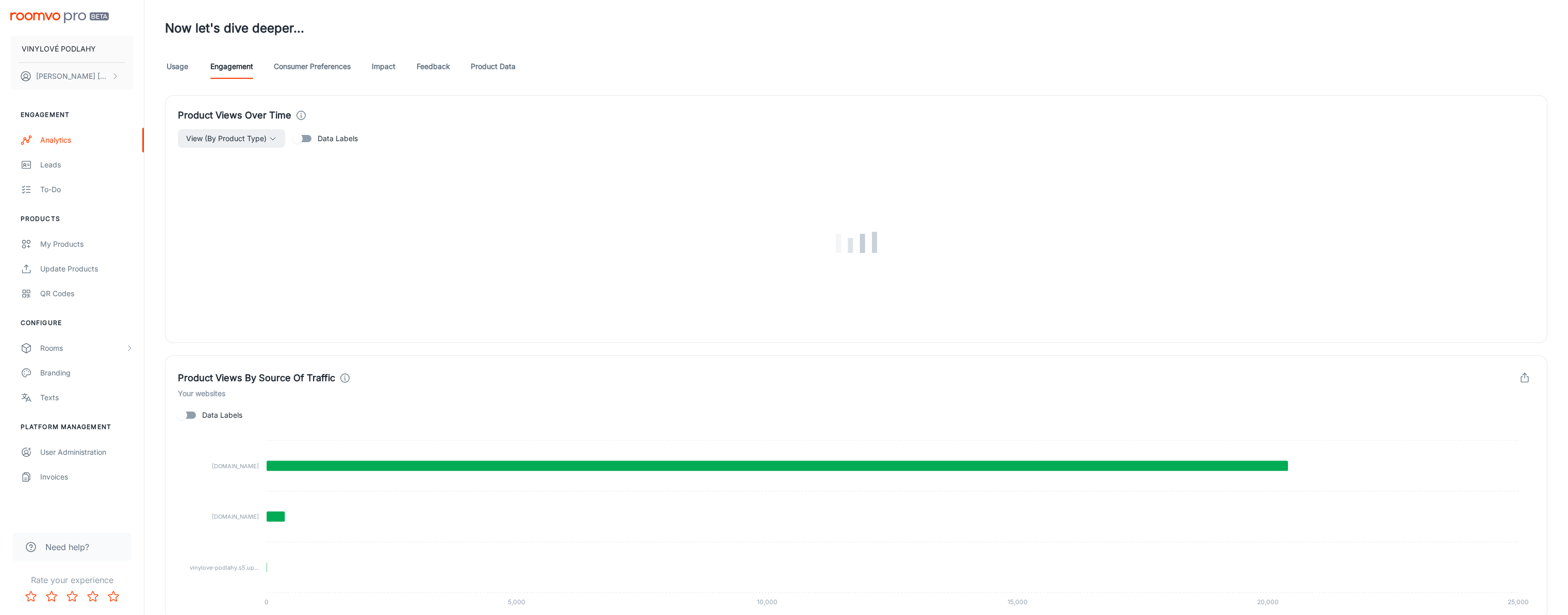
click at [328, 83] on div "Product Views Over Time View (By Product Type) Data Labels" at bounding box center [849, 213] width 1395 height 260
click at [322, 68] on link "Consumer Preferences" at bounding box center [312, 67] width 77 height 25
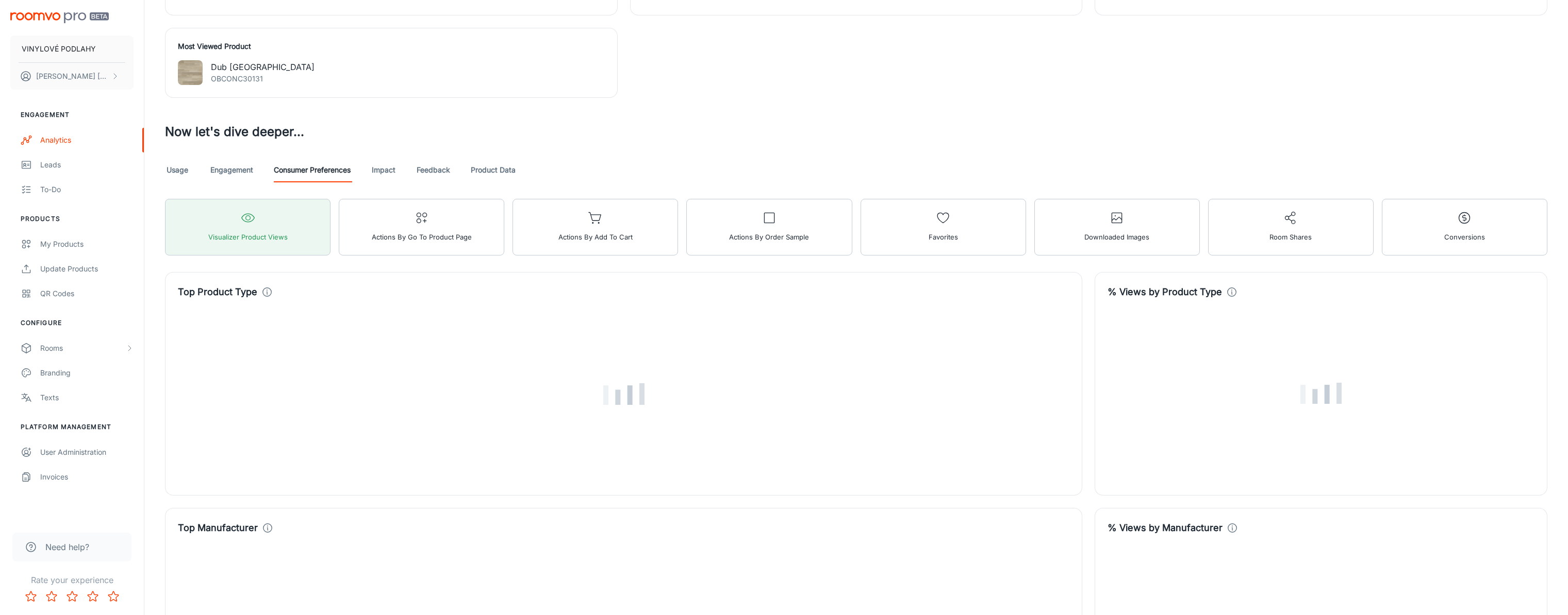
scroll to position [464, 0]
click at [1430, 236] on button "Conversions" at bounding box center [1465, 227] width 165 height 57
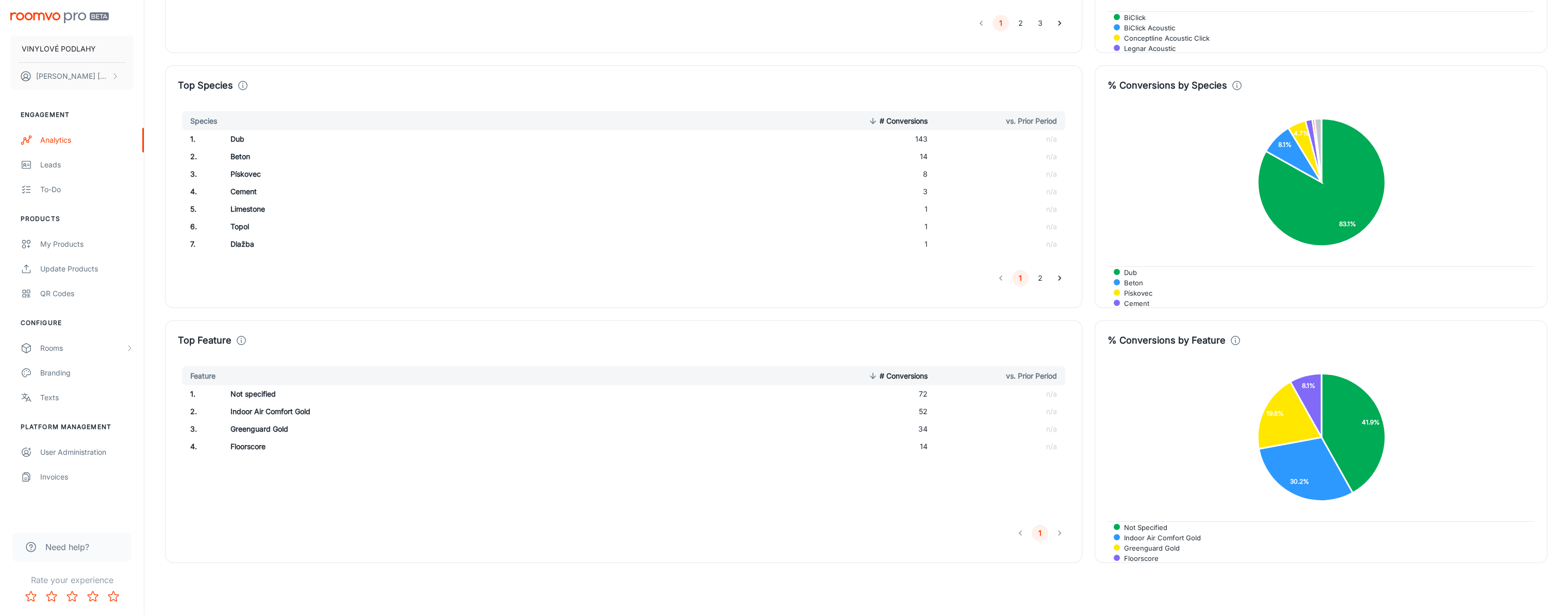
scroll to position [1449, 0]
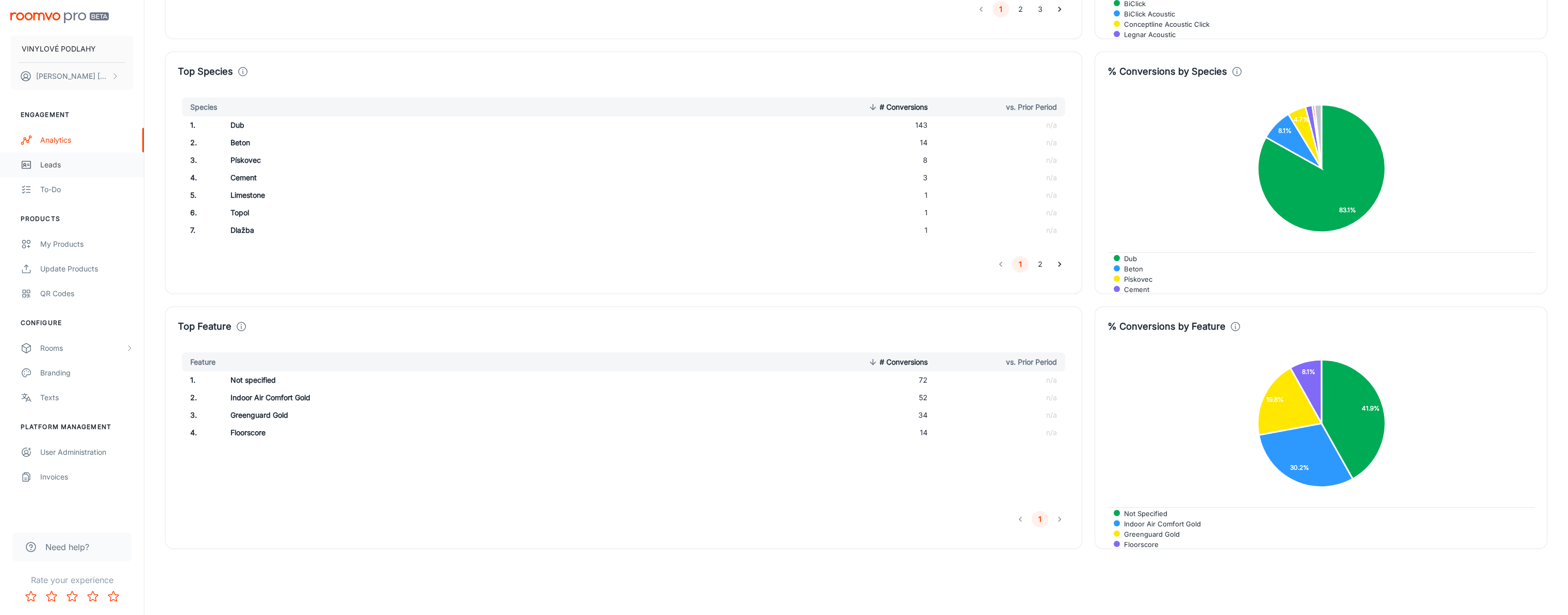
click at [66, 168] on div "Leads" at bounding box center [86, 165] width 93 height 11
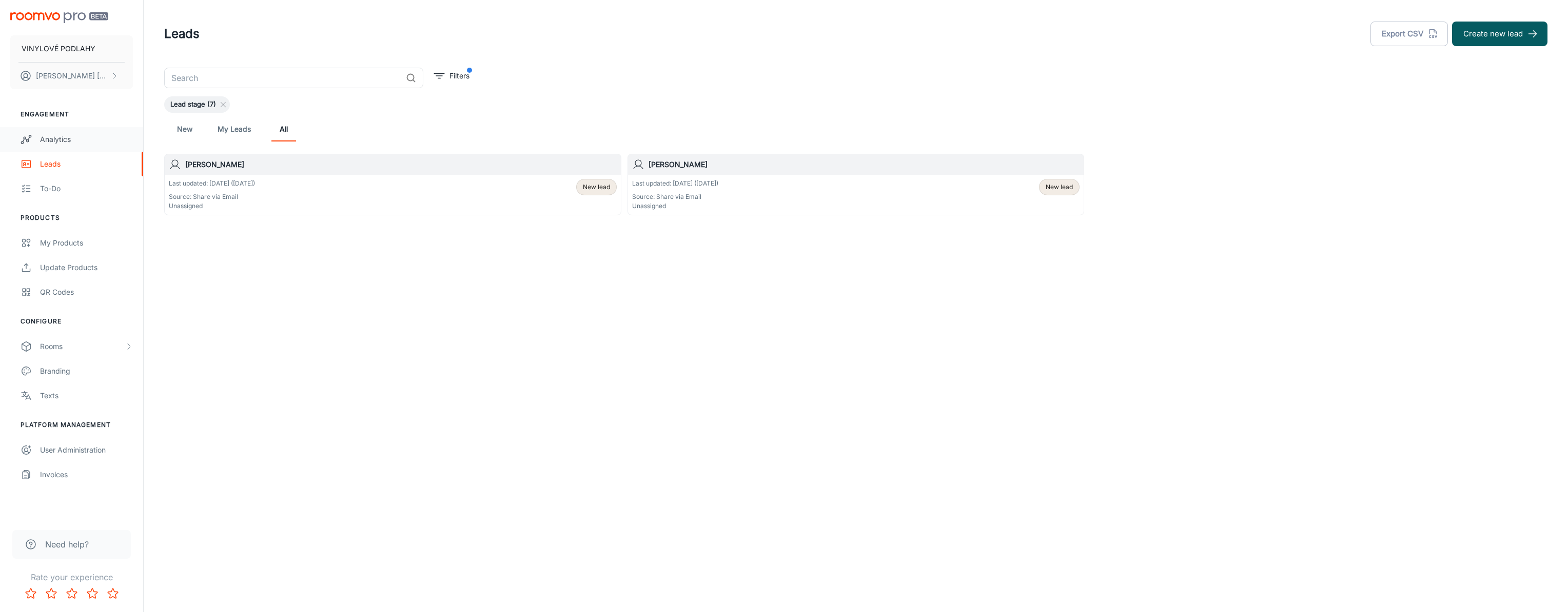
click at [64, 141] on div "Analytics" at bounding box center [86, 139] width 93 height 11
